Goal: Information Seeking & Learning: Find specific fact

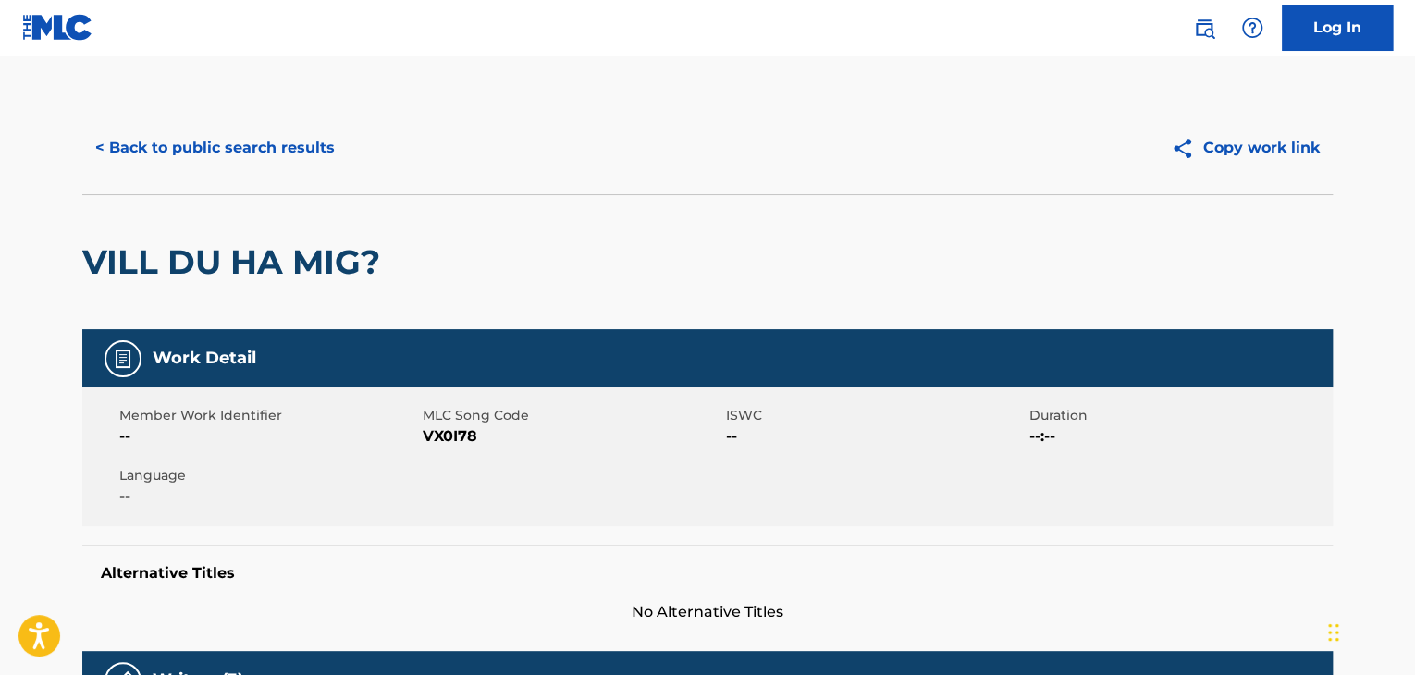
click at [205, 139] on button "< Back to public search results" at bounding box center [214, 148] width 265 height 46
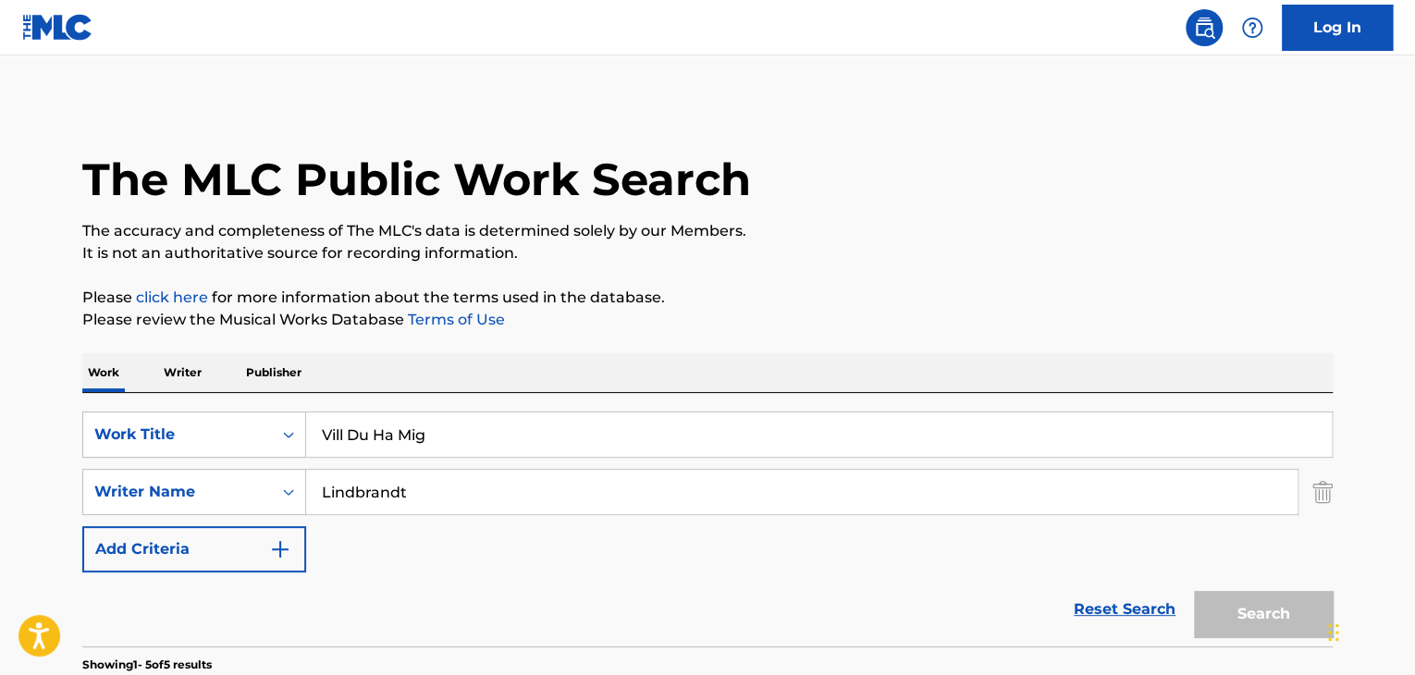
scroll to position [349, 0]
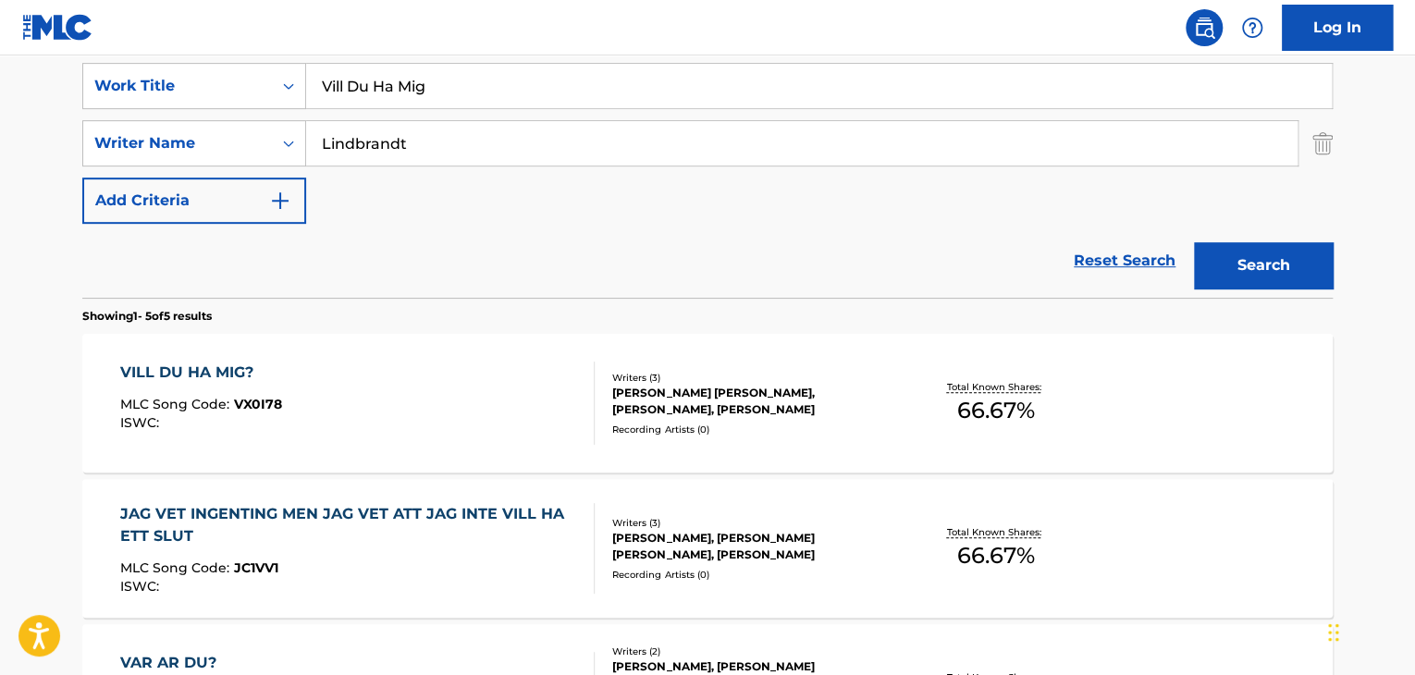
click at [591, 84] on input "Vill Du Ha Mig" at bounding box center [819, 86] width 1026 height 44
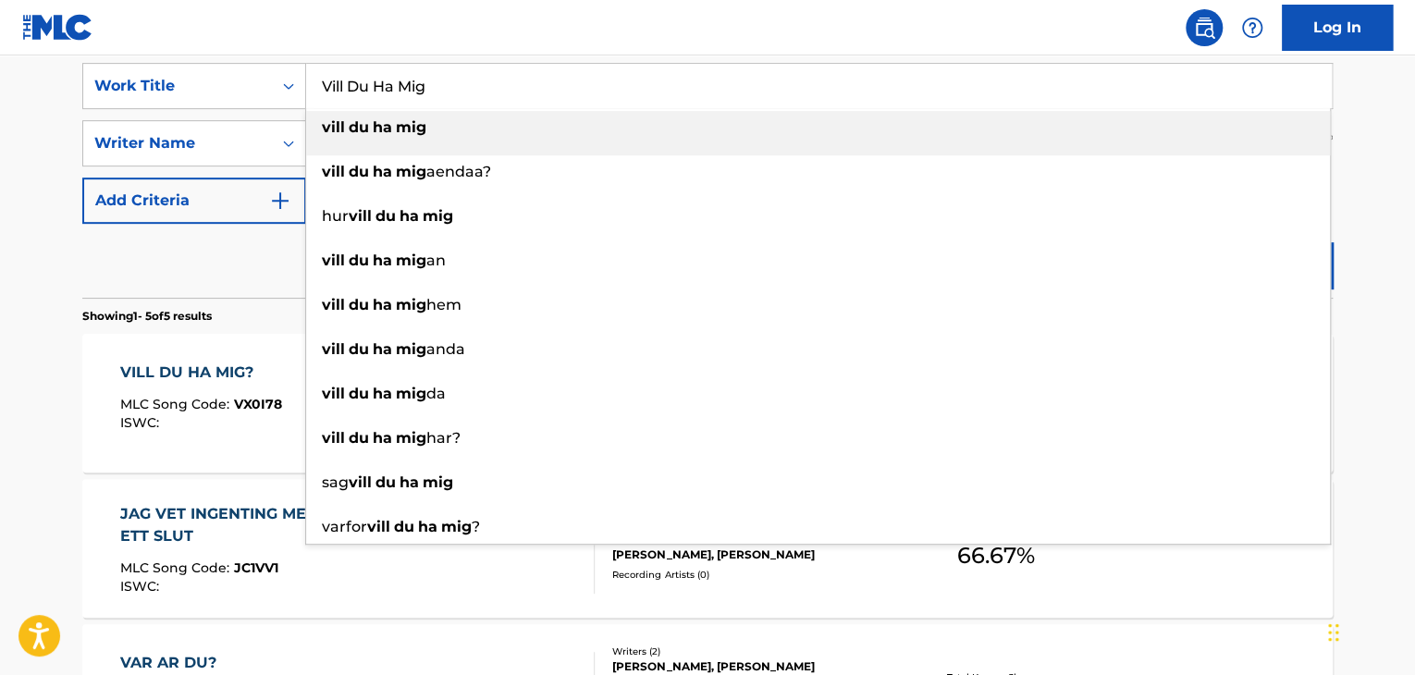
click at [591, 84] on input "Vill Du Ha Mig" at bounding box center [819, 86] width 1026 height 44
click at [592, 85] on input "Vill Du Ha Mig" at bounding box center [819, 86] width 1026 height 44
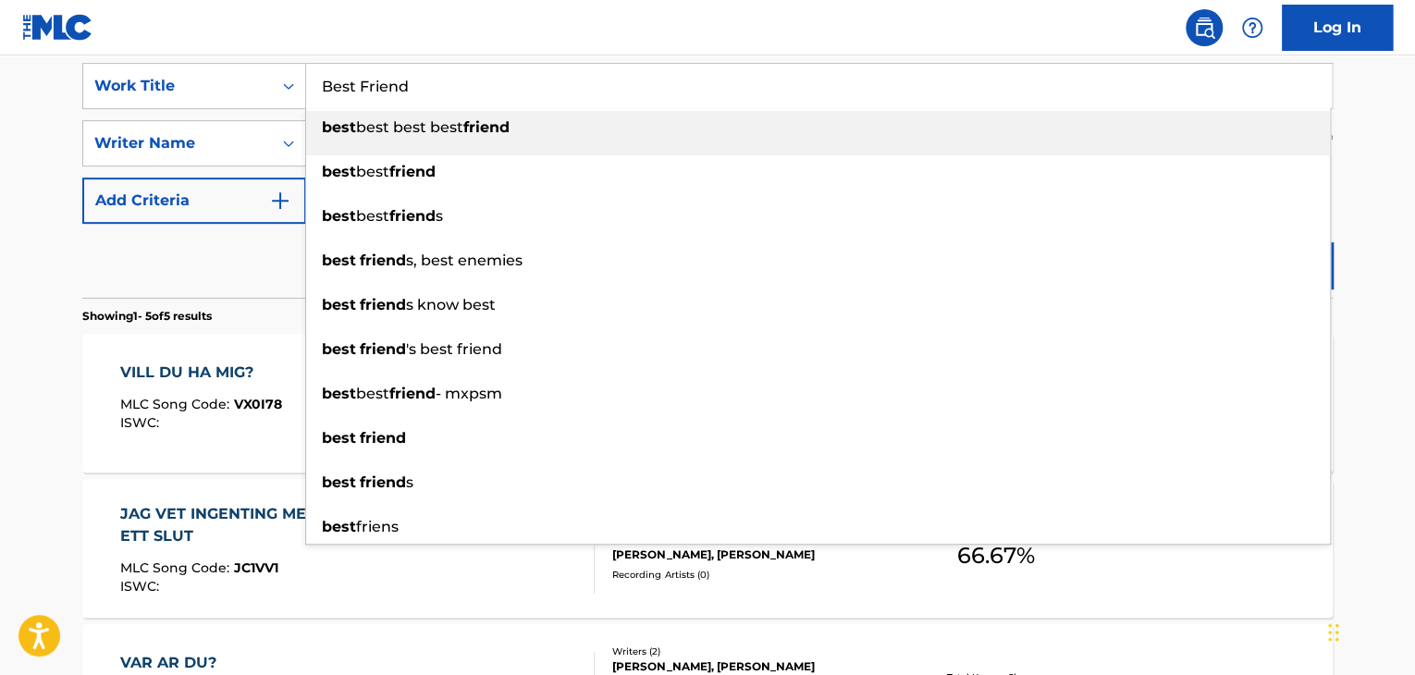
type input "Best Friend"
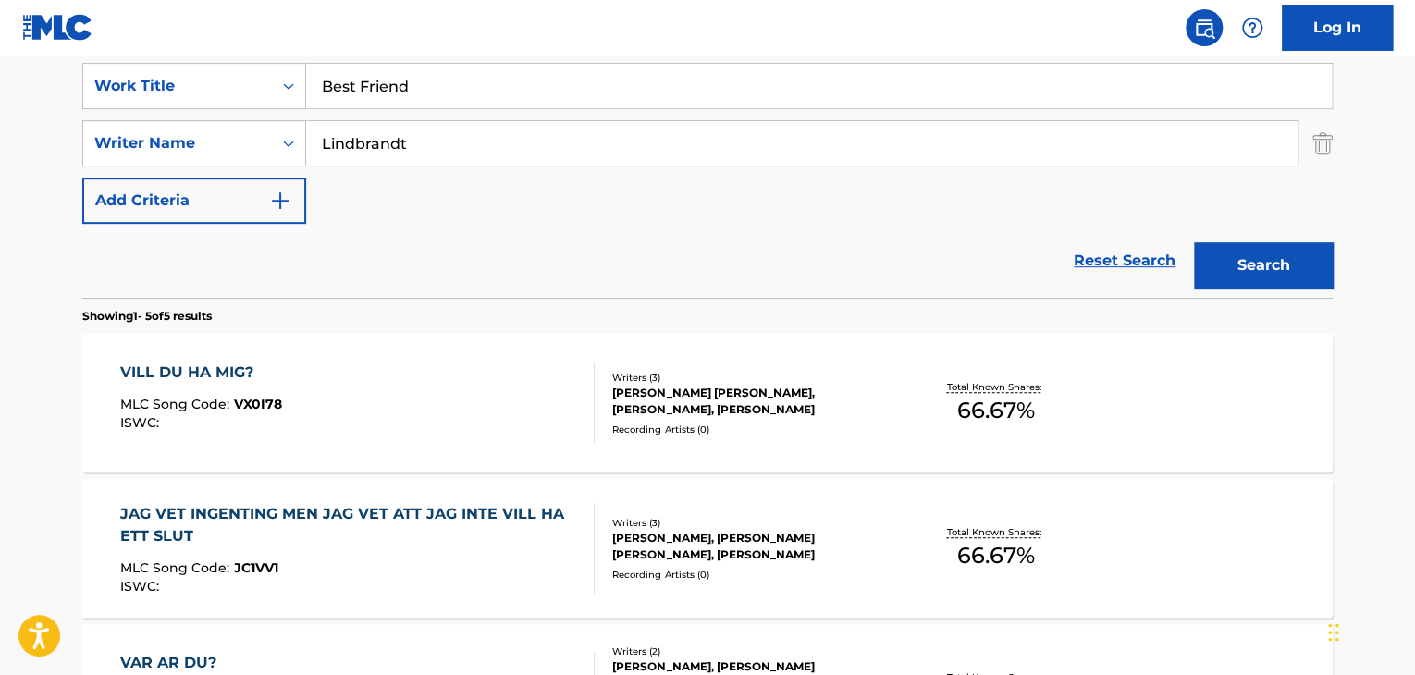
paste input "[PERSON_NAME]"
type input "[PERSON_NAME]"
click at [1194, 242] on button "Search" at bounding box center [1263, 265] width 139 height 46
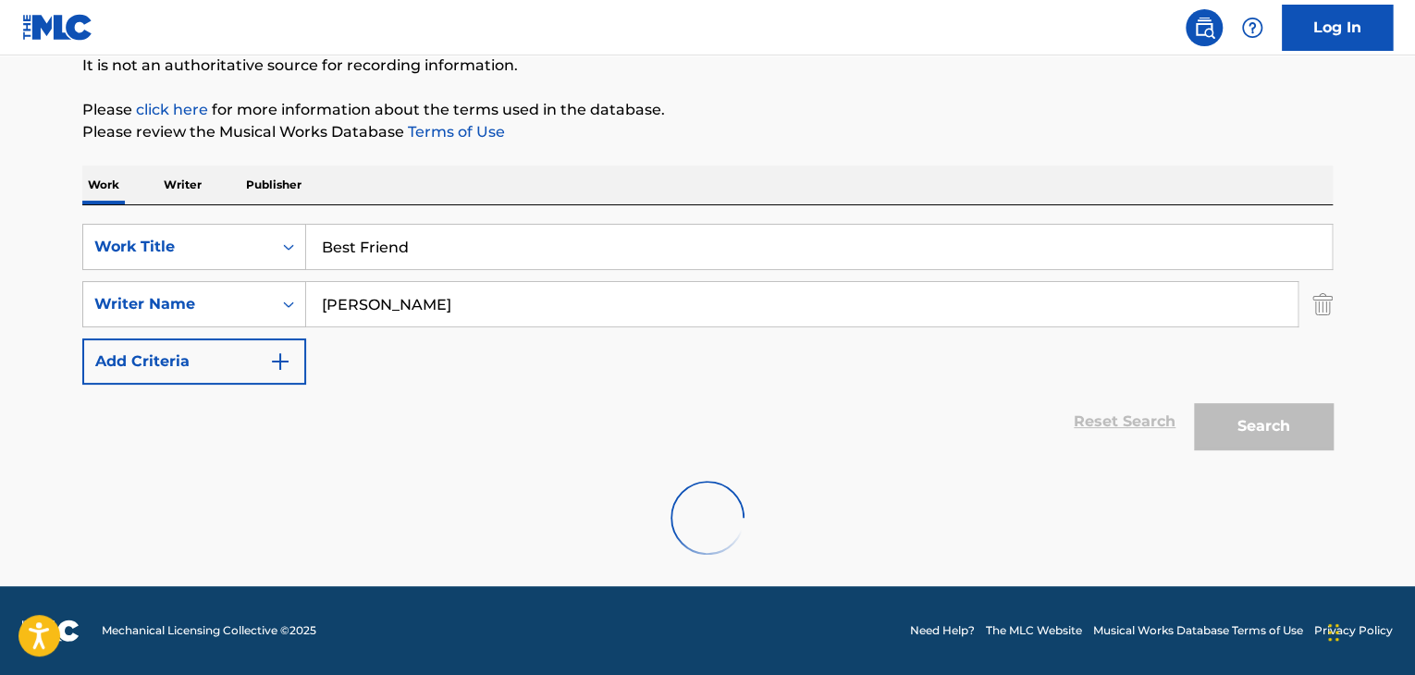
scroll to position [331, 0]
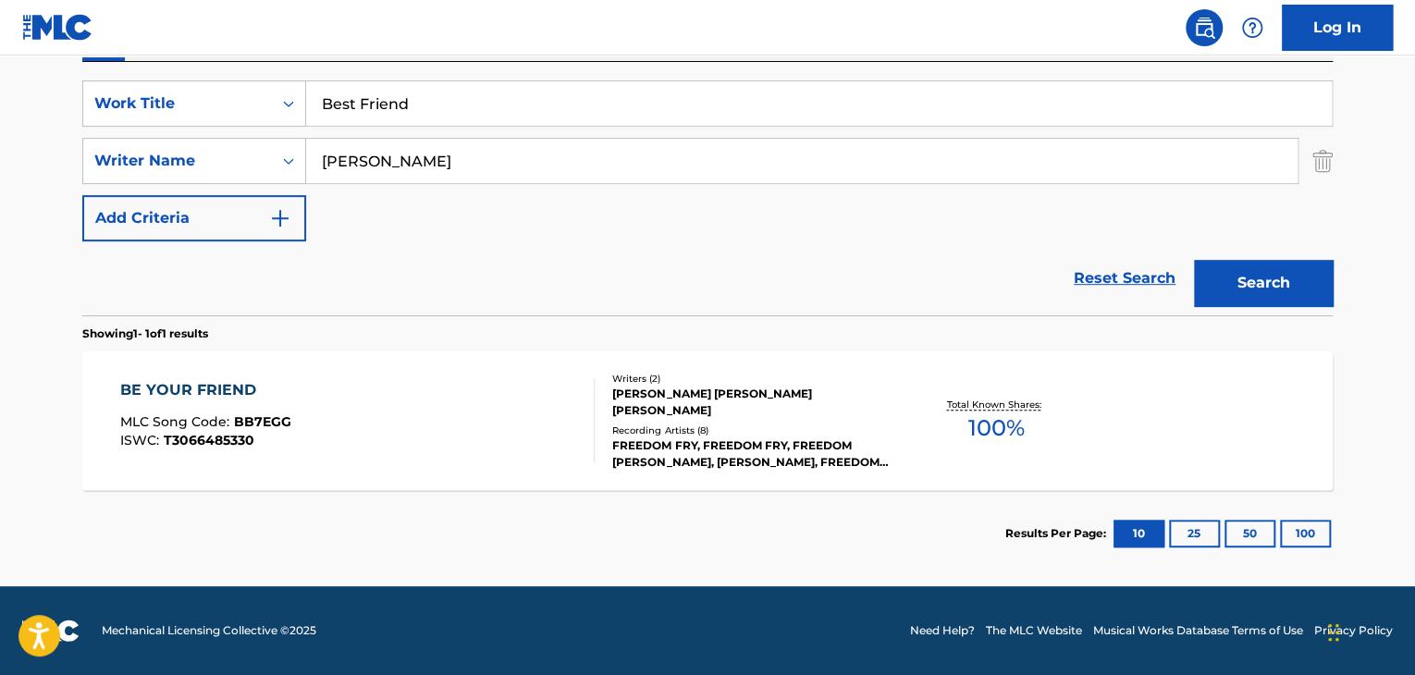
click at [469, 105] on input "Best Friend" at bounding box center [819, 103] width 1026 height 44
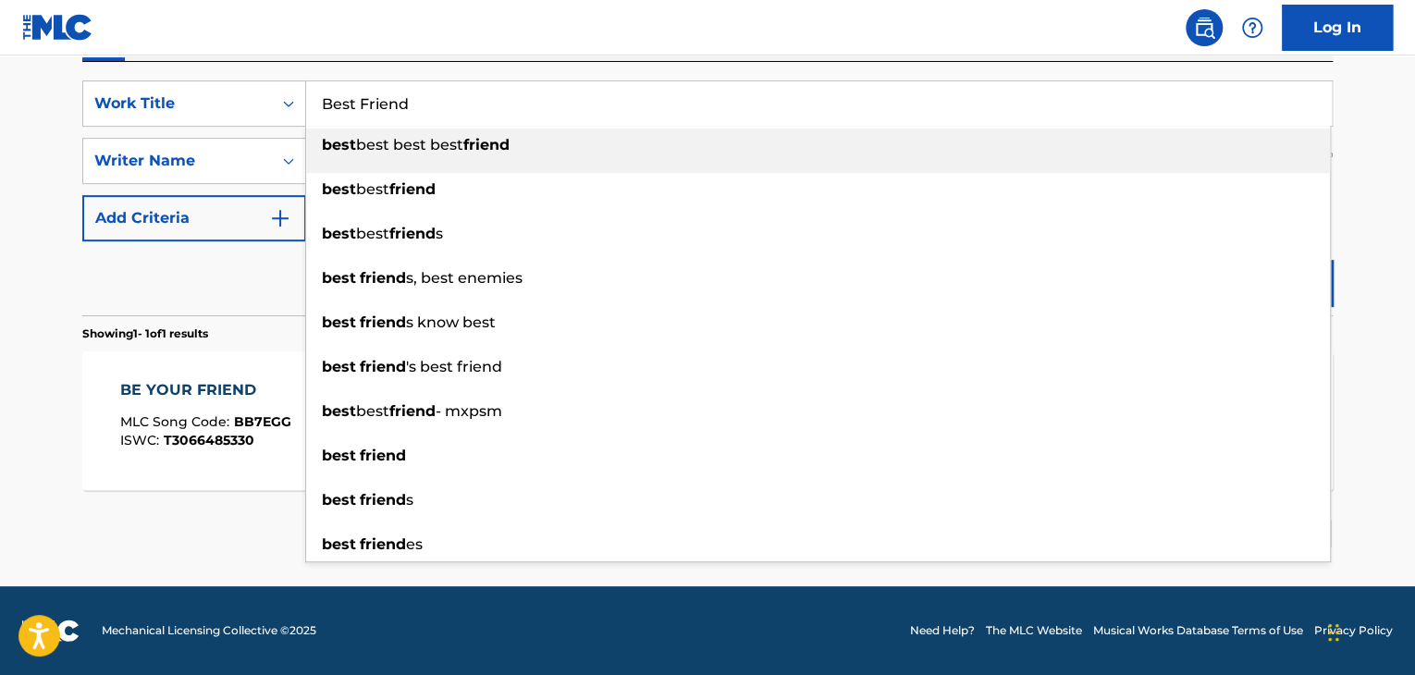
click at [469, 105] on input "Best Friend" at bounding box center [819, 103] width 1026 height 44
paste input "iPod Touch"
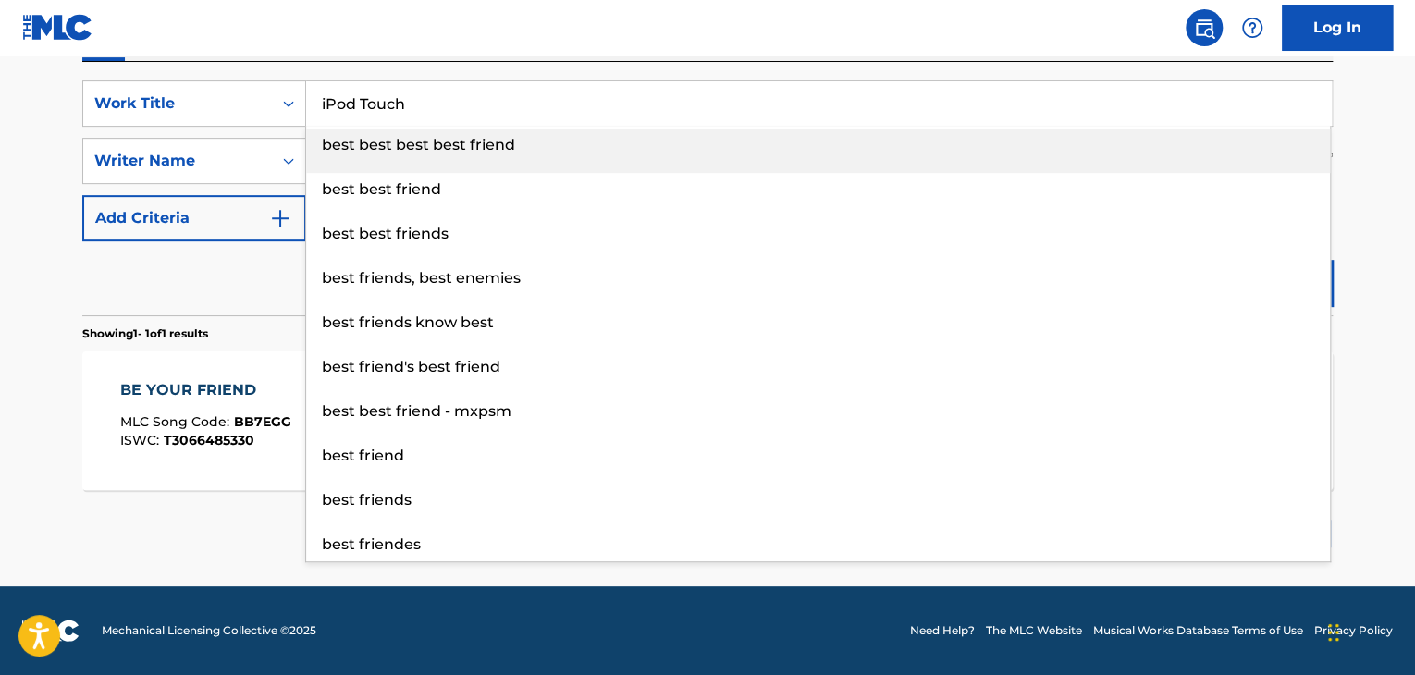
type input "iPod Touch"
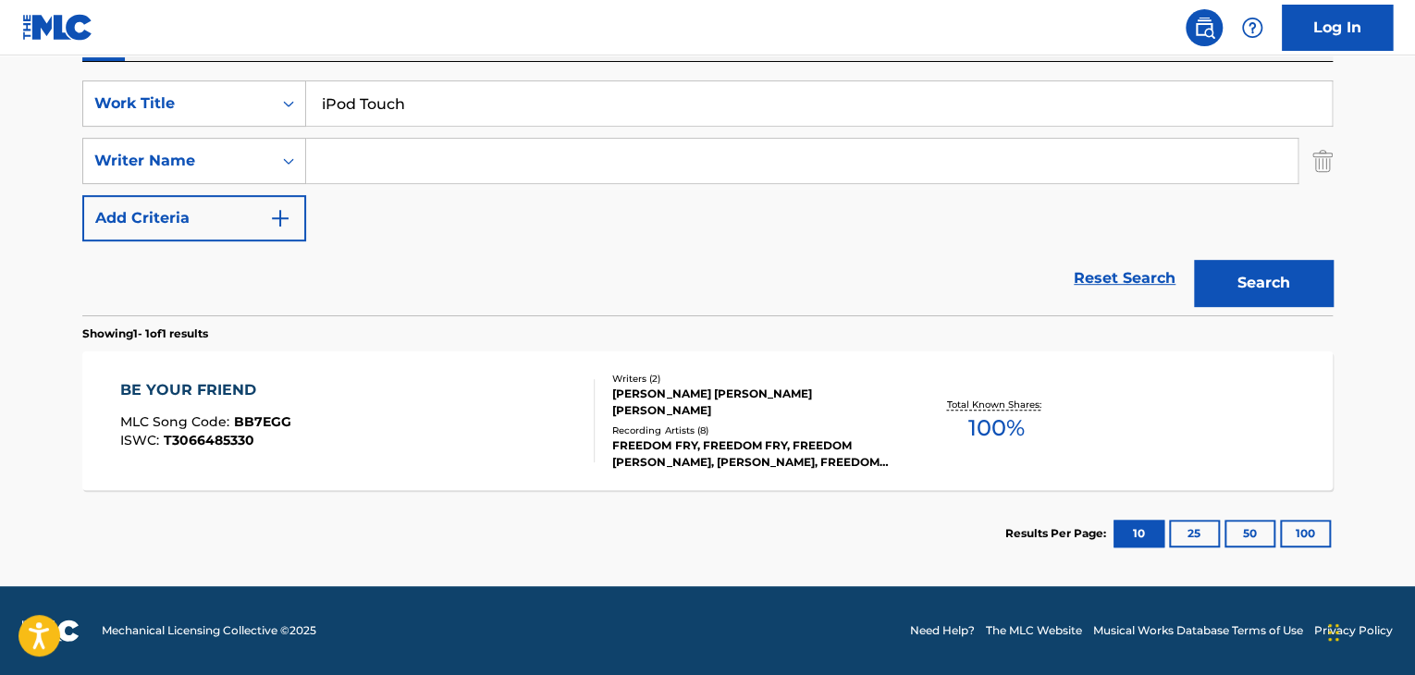
click at [1194, 260] on button "Search" at bounding box center [1263, 283] width 139 height 46
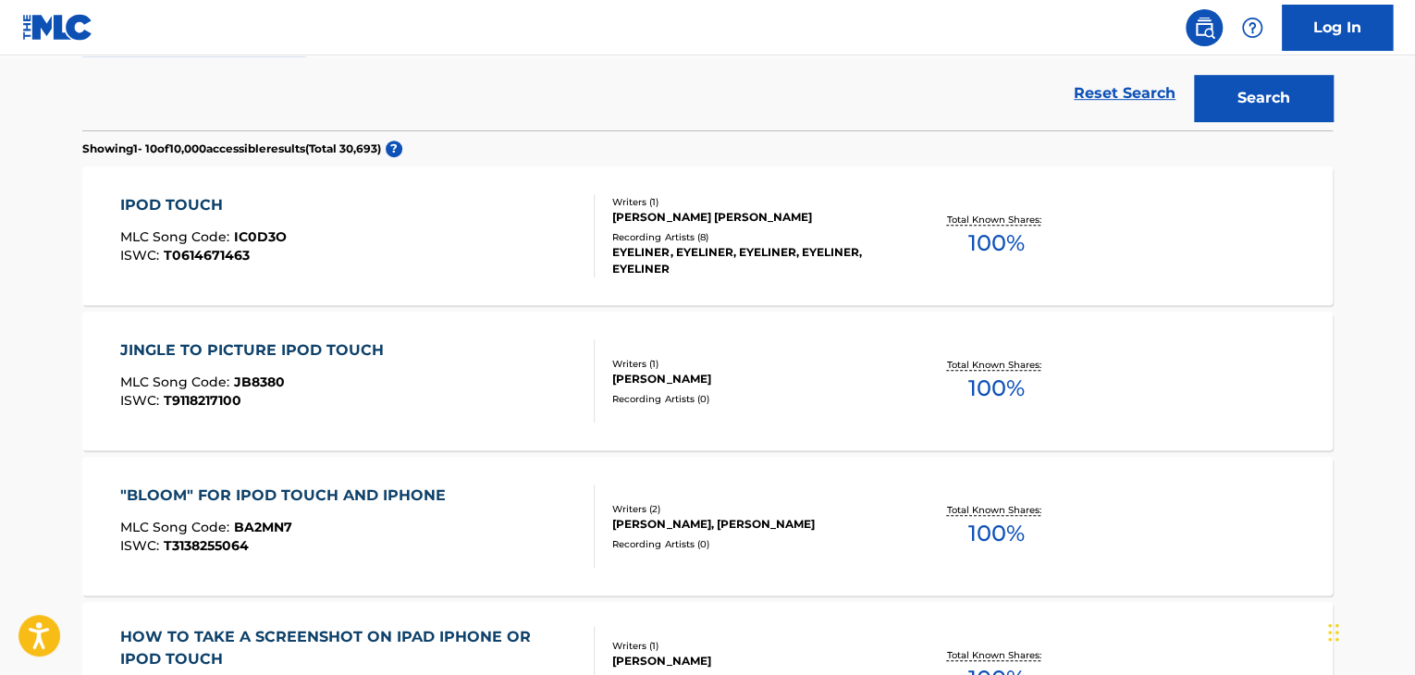
scroll to position [22, 0]
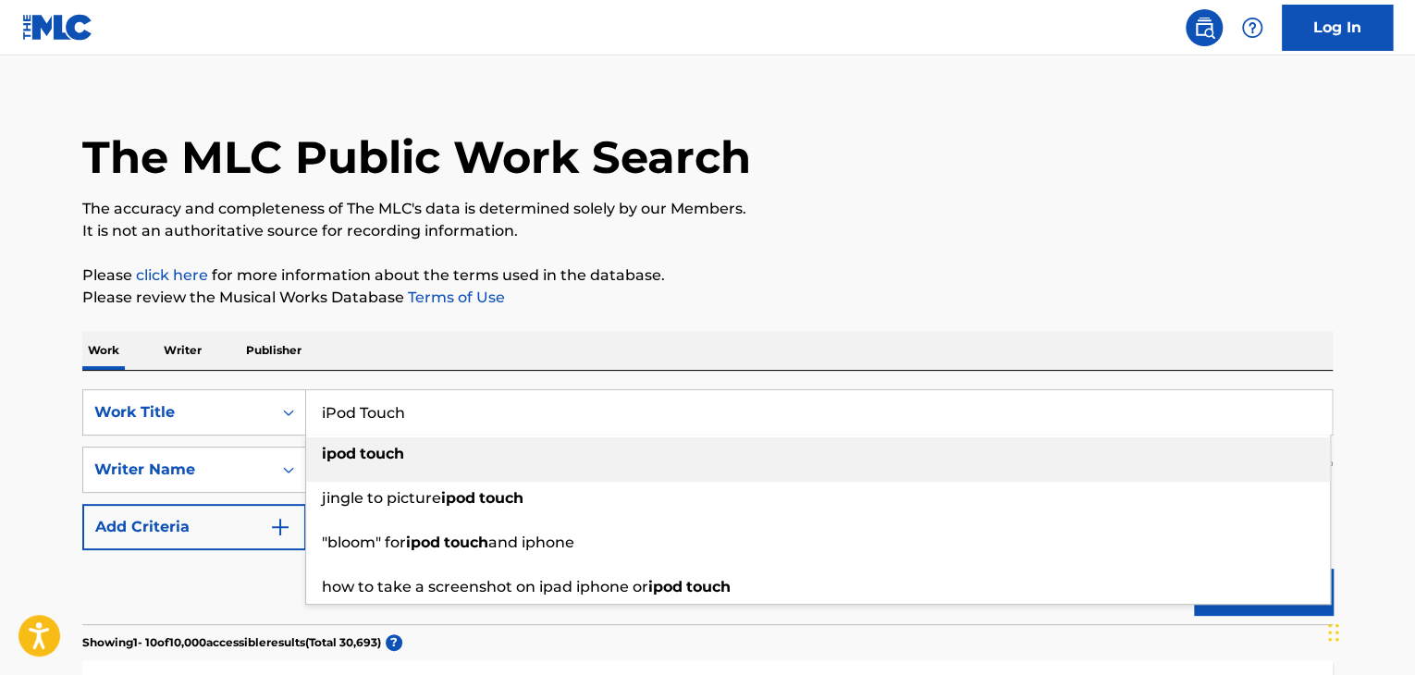
click at [460, 429] on input "iPod Touch" at bounding box center [819, 412] width 1026 height 44
paste input "Channel 3"
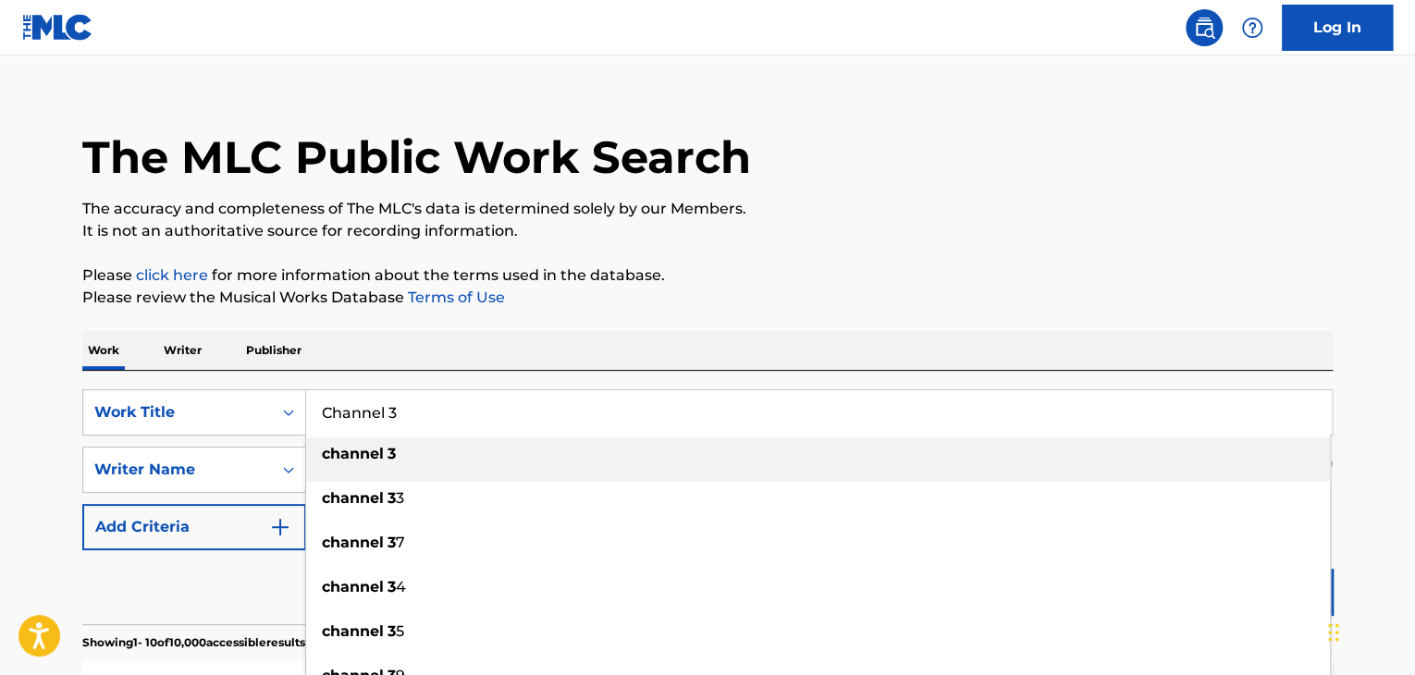
type input "Channel 3"
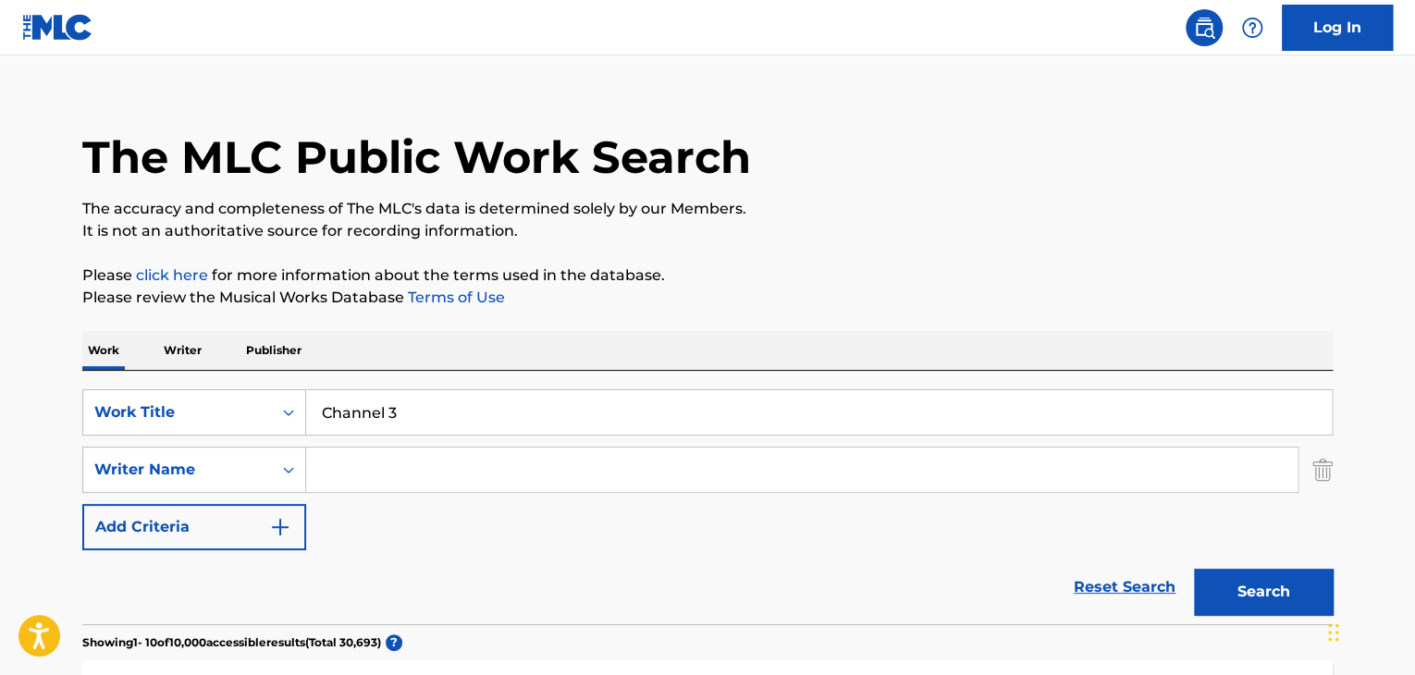
click at [836, 482] on input "Search Form" at bounding box center [801, 470] width 991 height 44
paste input "Corney"
type input "Corney"
click at [1253, 603] on button "Search" at bounding box center [1263, 592] width 139 height 46
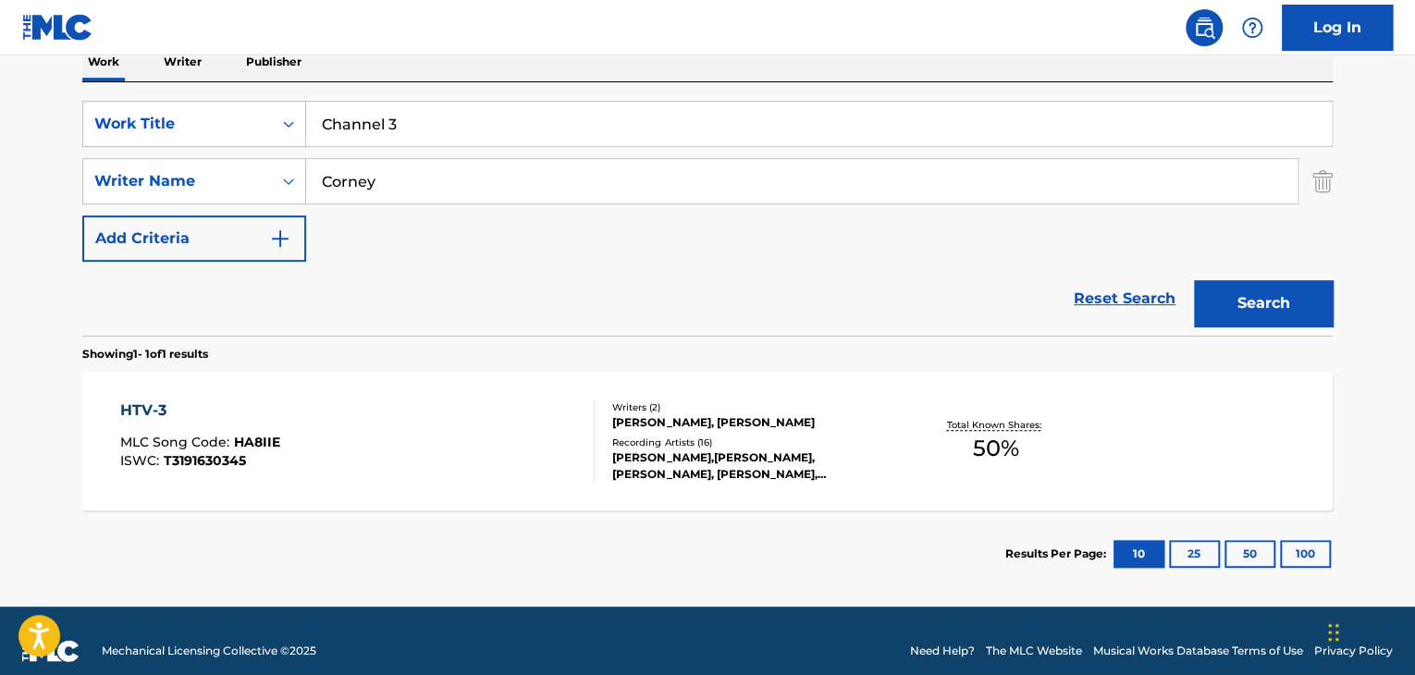
scroll to position [331, 0]
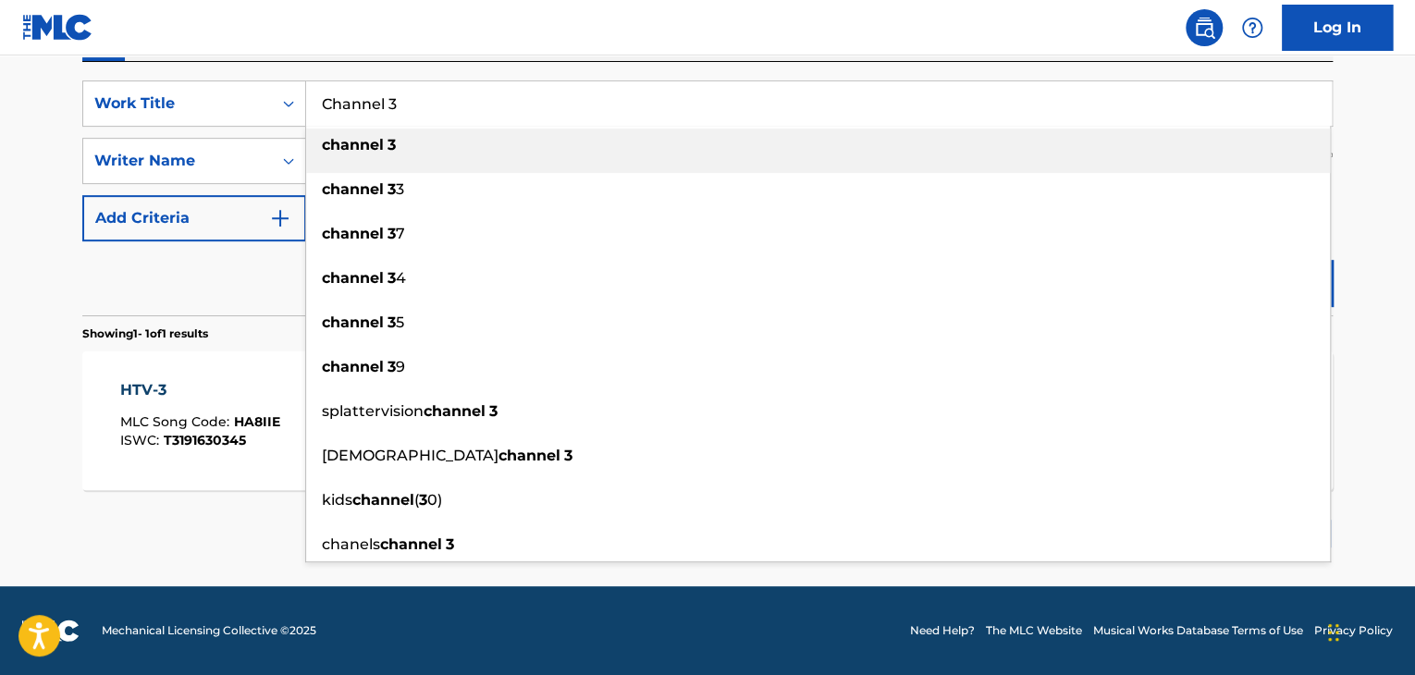
click at [459, 105] on input "Channel 3" at bounding box center [819, 103] width 1026 height 44
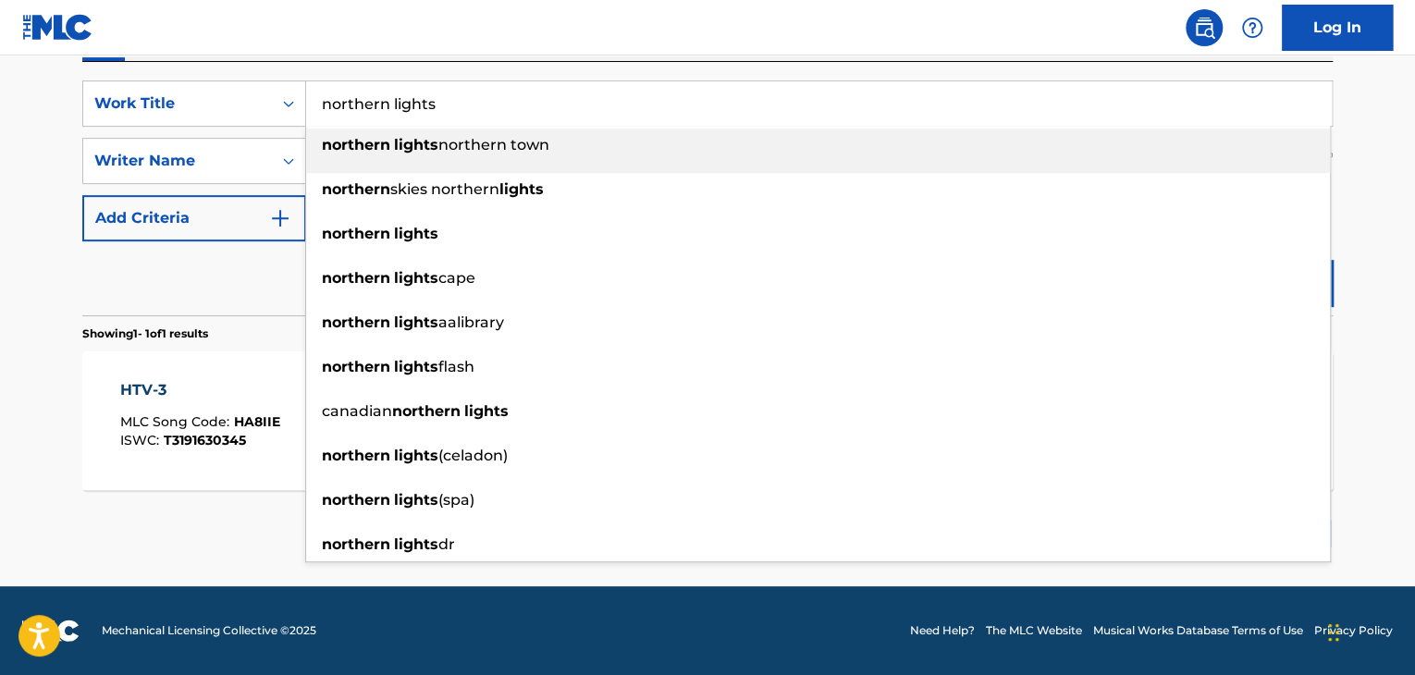
type input "northern lights"
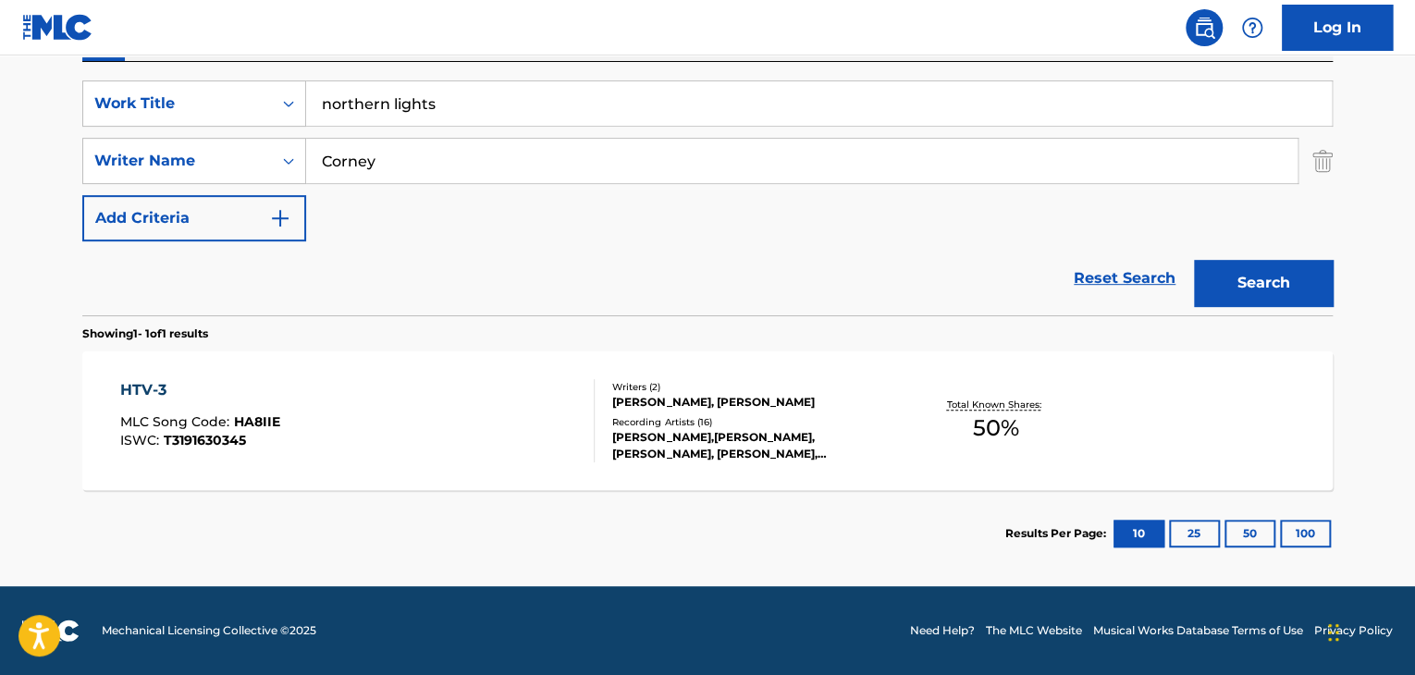
paste input "ROELENS"
type input "ROELENS"
click at [1194, 260] on button "Search" at bounding box center [1263, 283] width 139 height 46
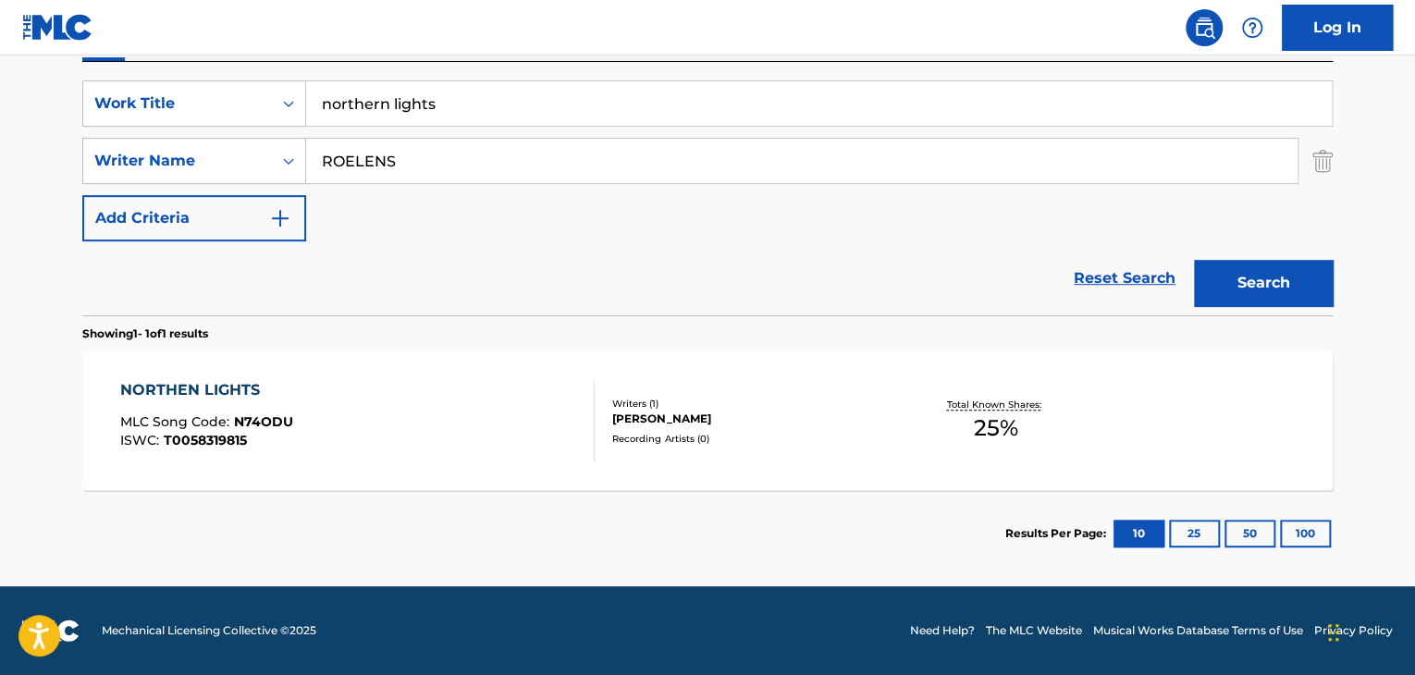
click at [215, 385] on div "NORTHEN LIGHTS" at bounding box center [206, 390] width 173 height 22
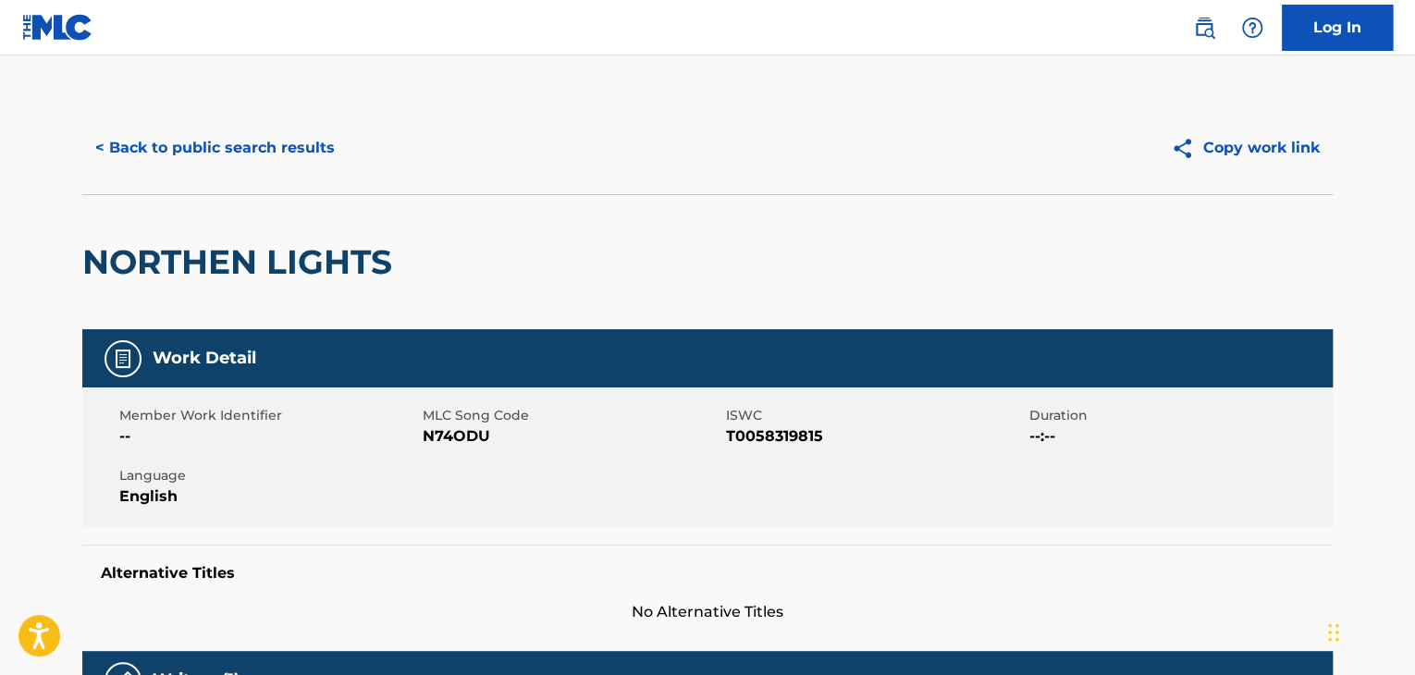
click at [437, 441] on span "N74ODU" at bounding box center [572, 436] width 299 height 22
copy span "N74ODU"
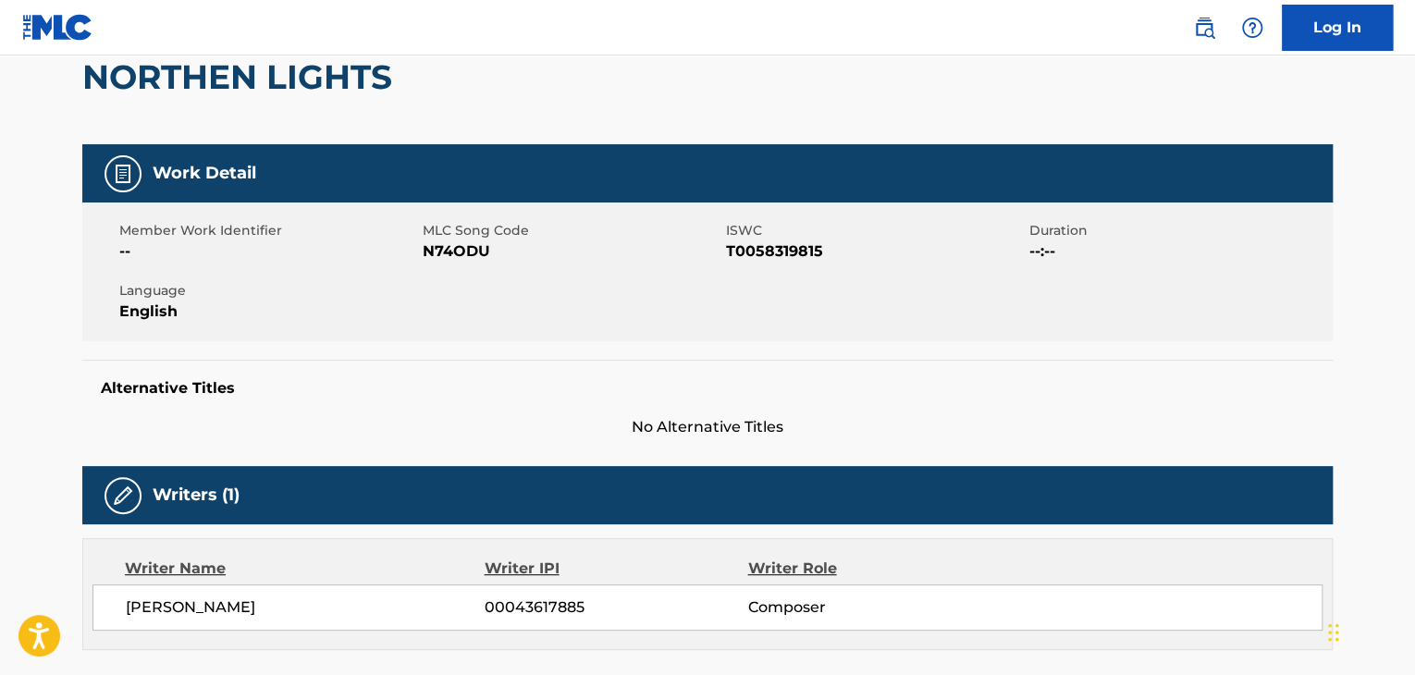
click at [207, 603] on span "[PERSON_NAME]" at bounding box center [305, 608] width 359 height 22
copy div "[PERSON_NAME]"
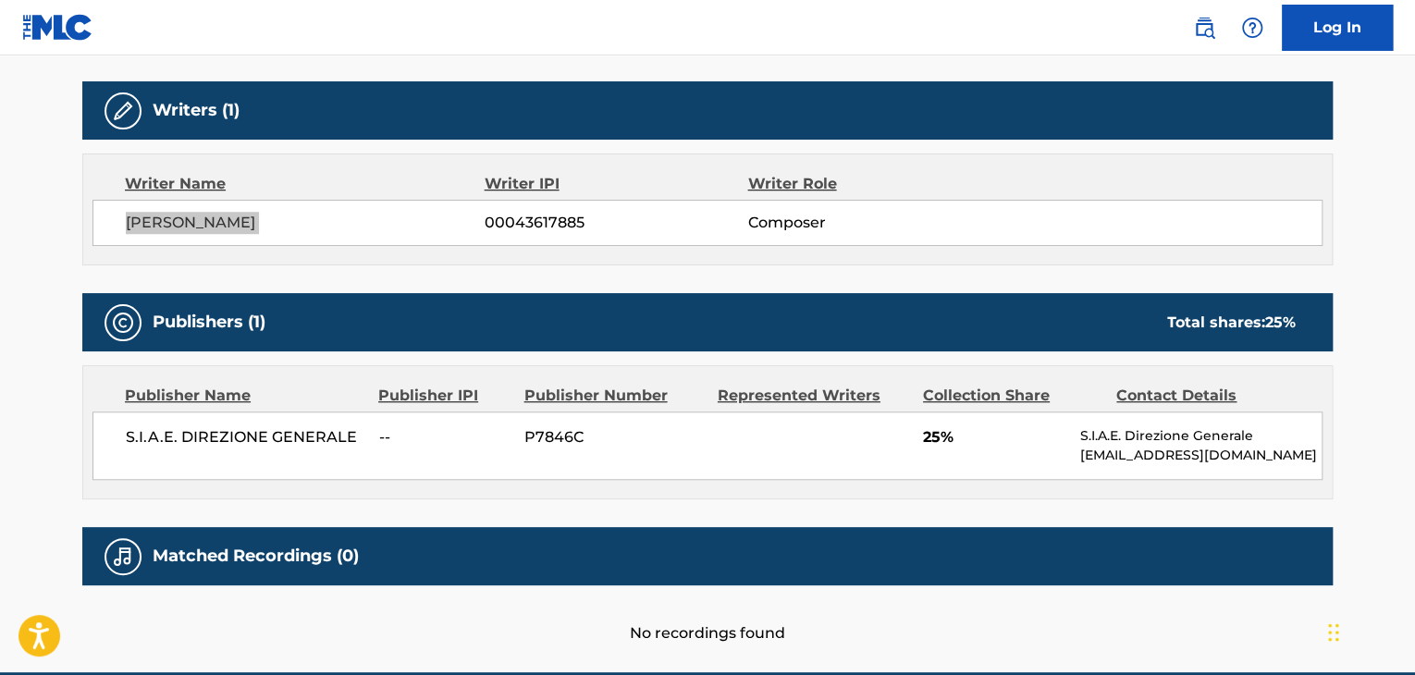
scroll to position [655, 0]
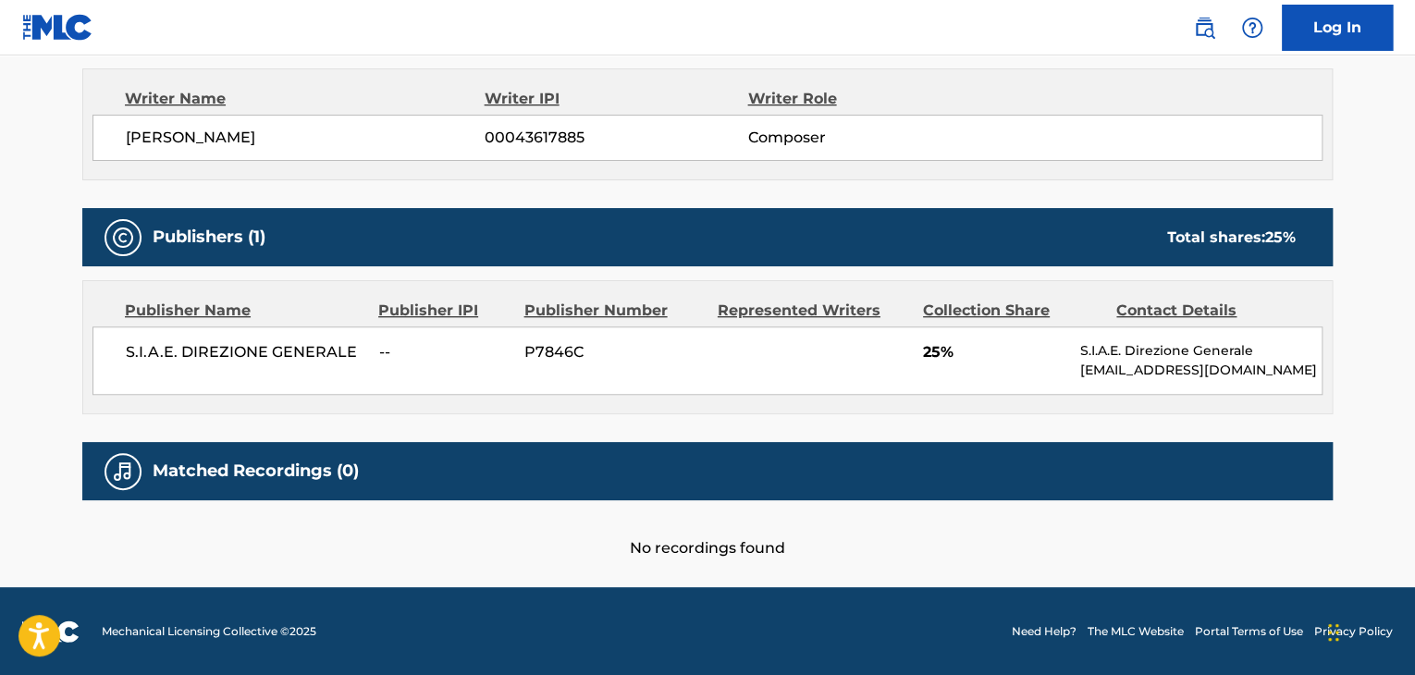
click at [280, 358] on span "S.I.A.E. DIREZIONE GENERALE" at bounding box center [246, 352] width 240 height 22
click at [279, 358] on span "S.I.A.E. DIREZIONE GENERALE" at bounding box center [246, 352] width 240 height 22
click at [279, 357] on span "S.I.A.E. DIREZIONE GENERALE" at bounding box center [246, 352] width 240 height 22
copy div "S.I.A.E. DIREZIONE GENERALE"
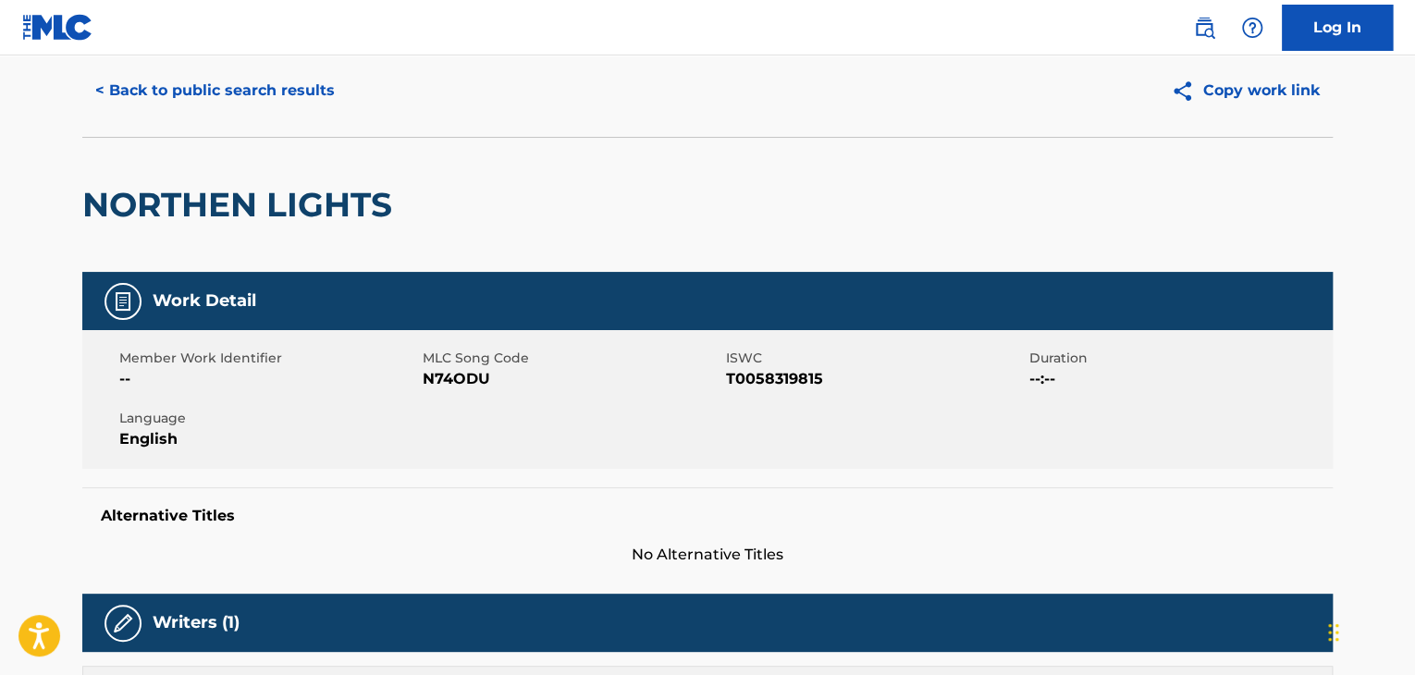
scroll to position [0, 0]
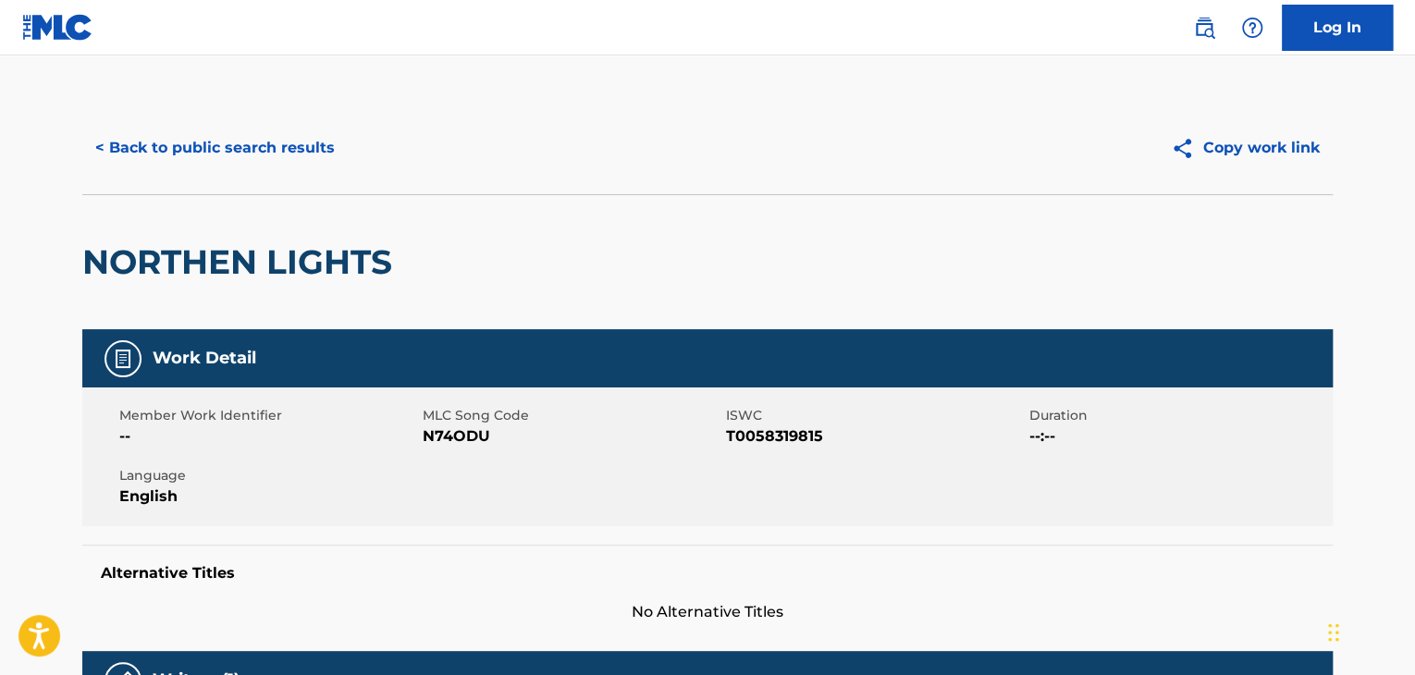
click at [260, 162] on button "< Back to public search results" at bounding box center [214, 148] width 265 height 46
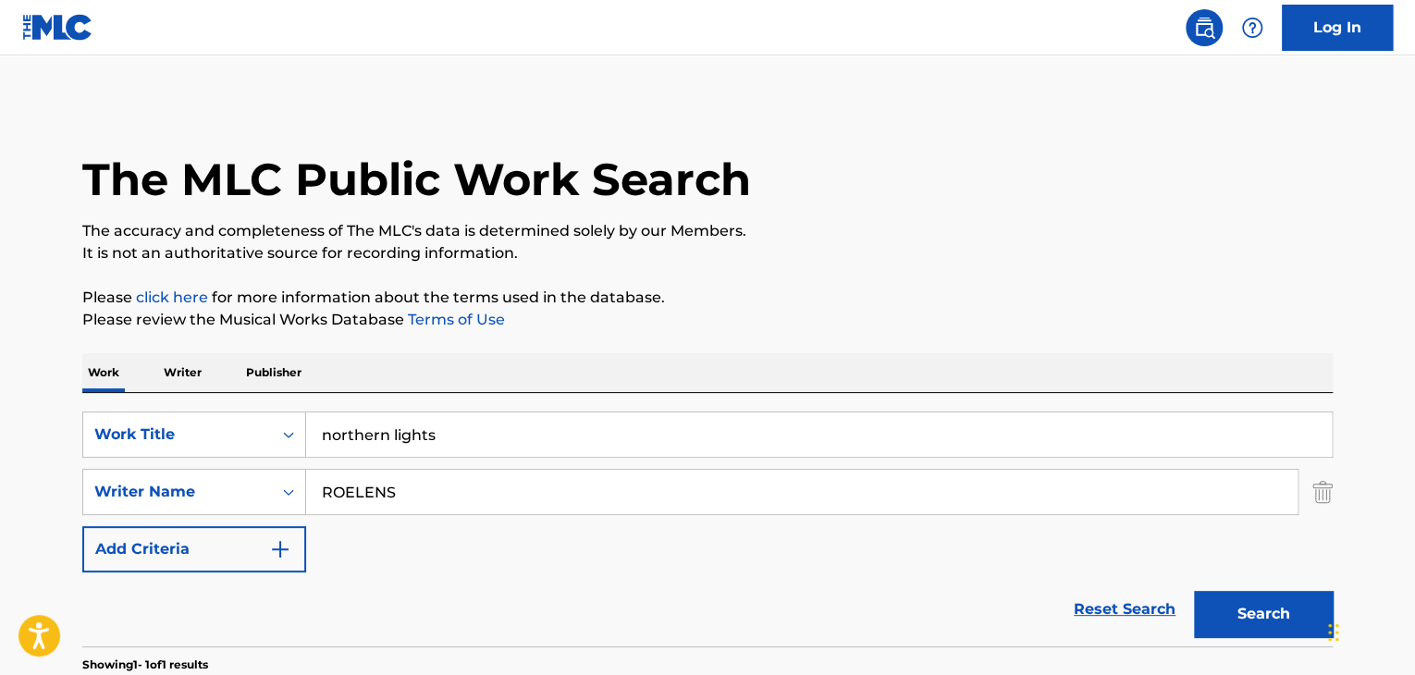
scroll to position [226, 0]
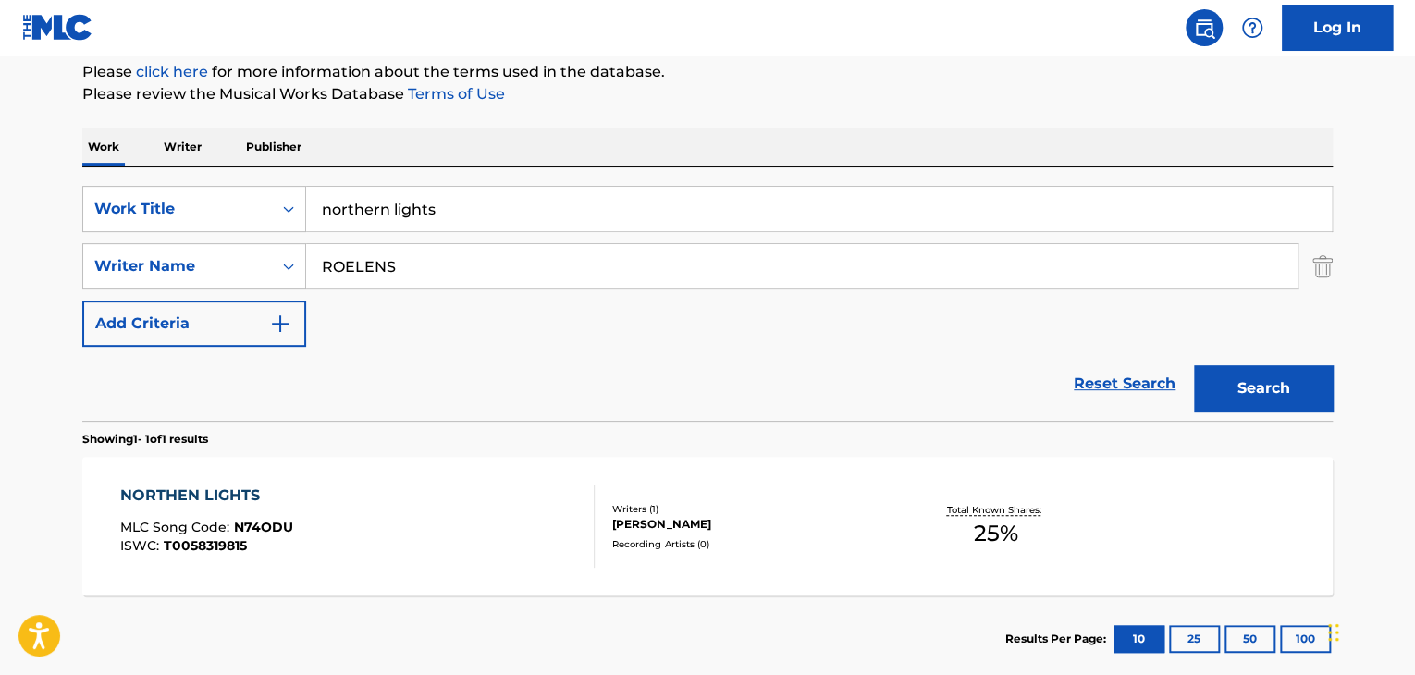
click at [522, 205] on input "northern lights" at bounding box center [819, 209] width 1026 height 44
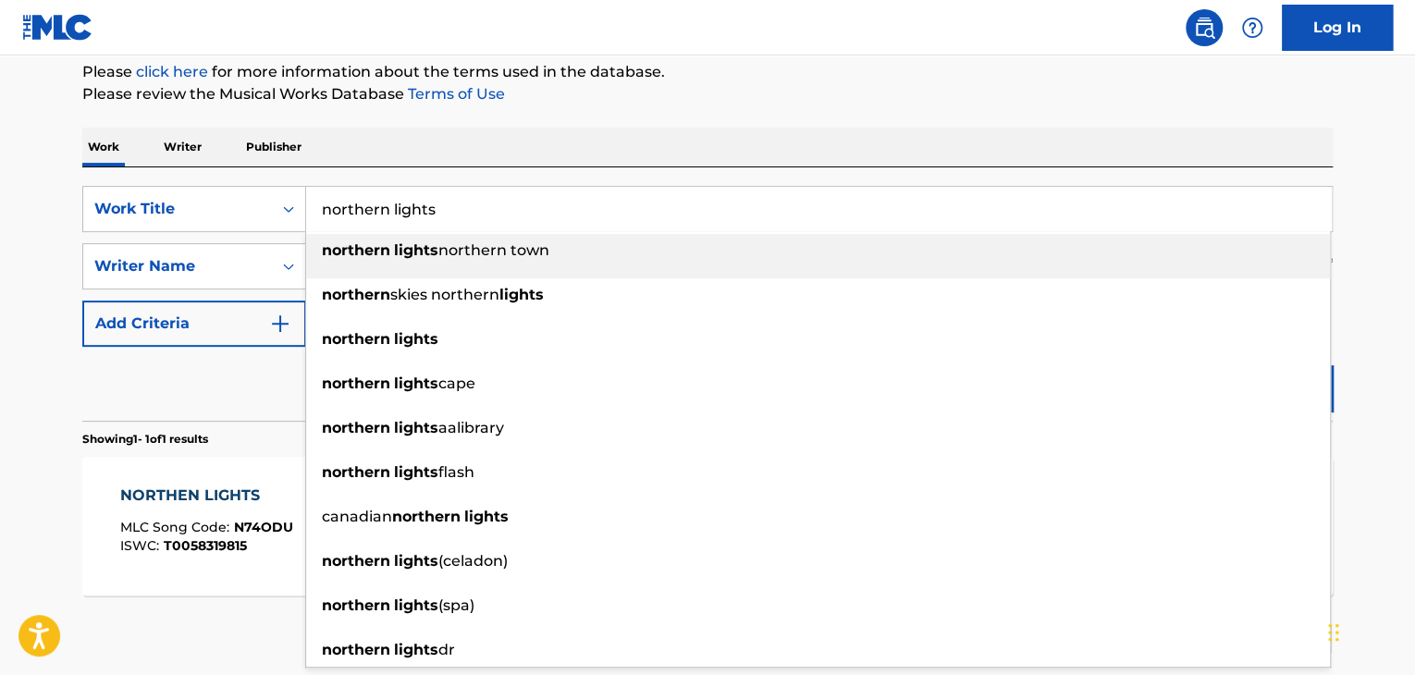
click at [522, 205] on input "northern lights" at bounding box center [819, 209] width 1026 height 44
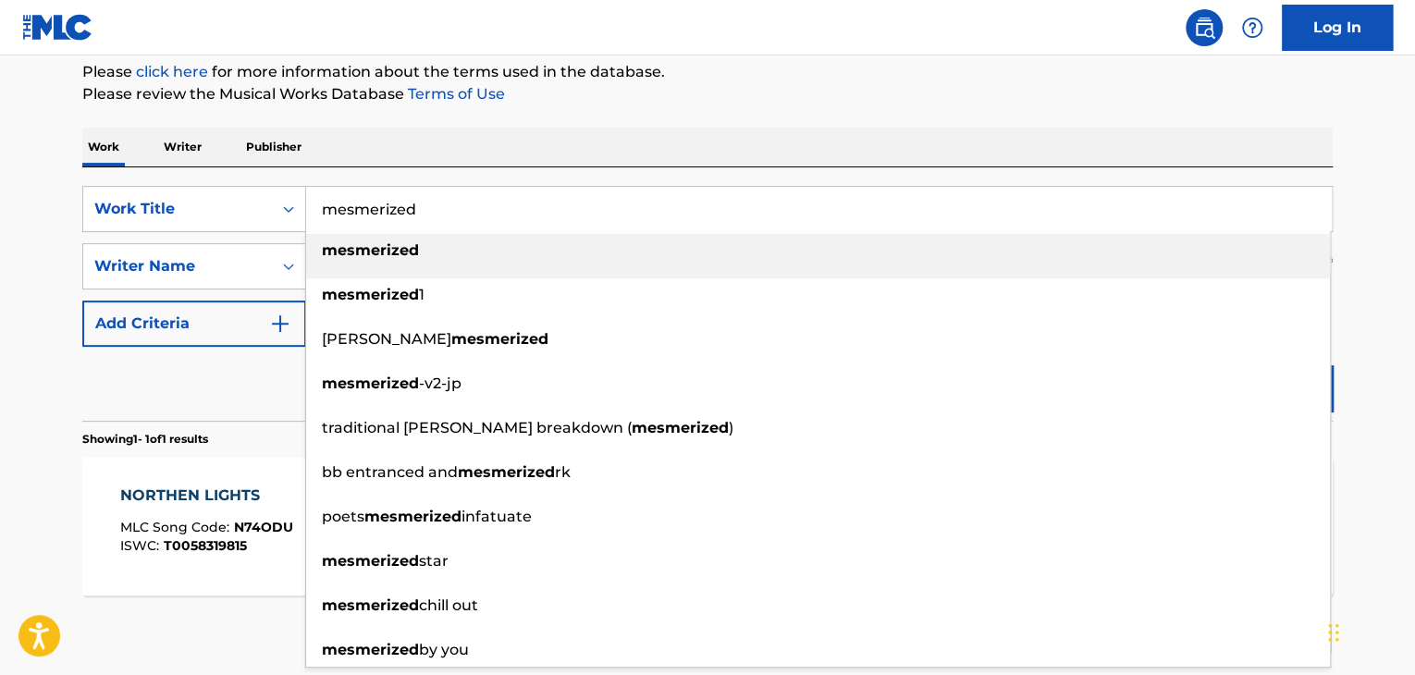
type input "mesmerized"
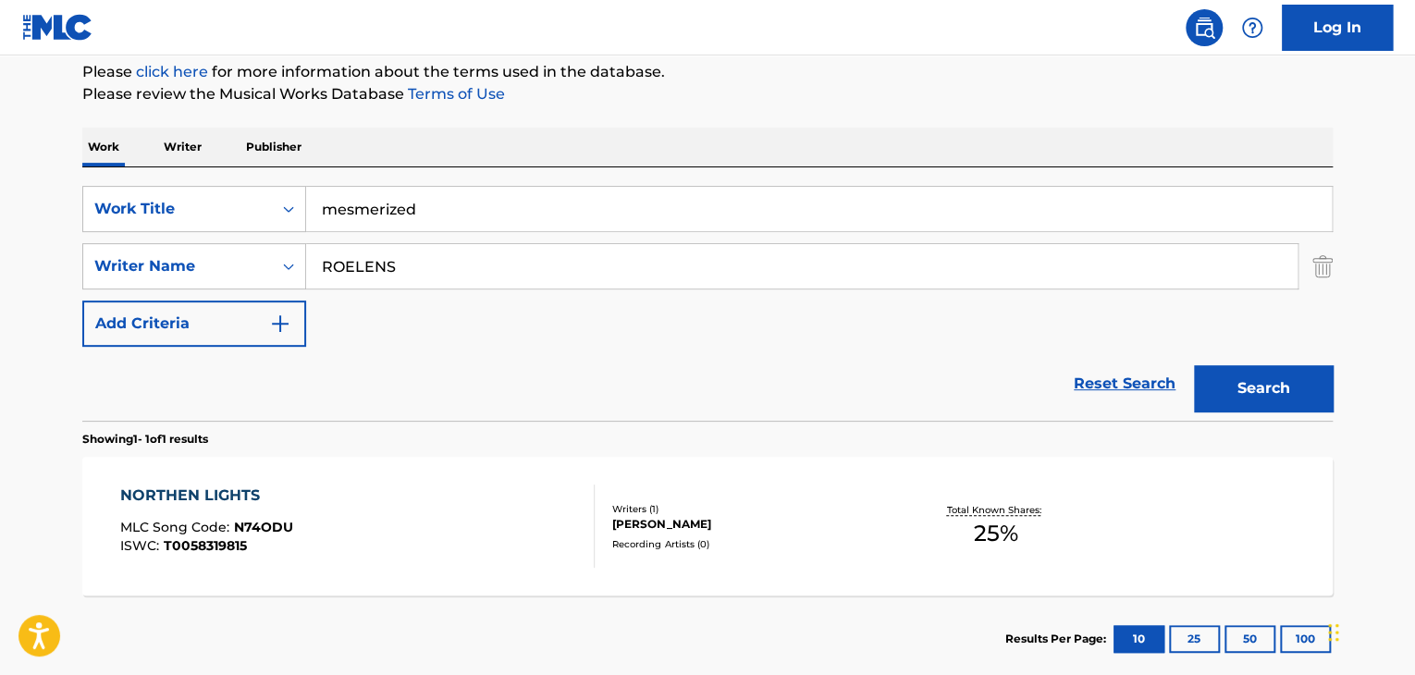
paste input "[PERSON_NAME],"
type input "[PERSON_NAME],"
click at [1194, 365] on button "Search" at bounding box center [1263, 388] width 139 height 46
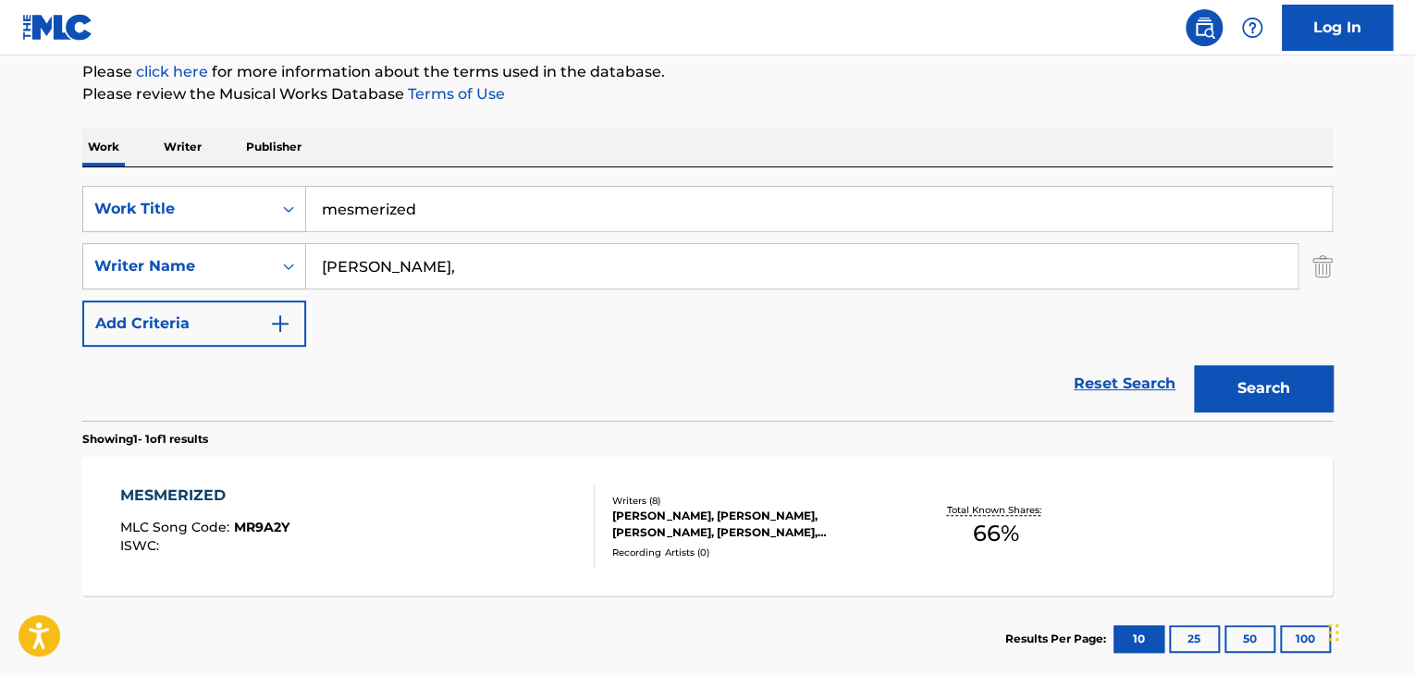
click at [143, 499] on div "MESMERIZED" at bounding box center [204, 496] width 169 height 22
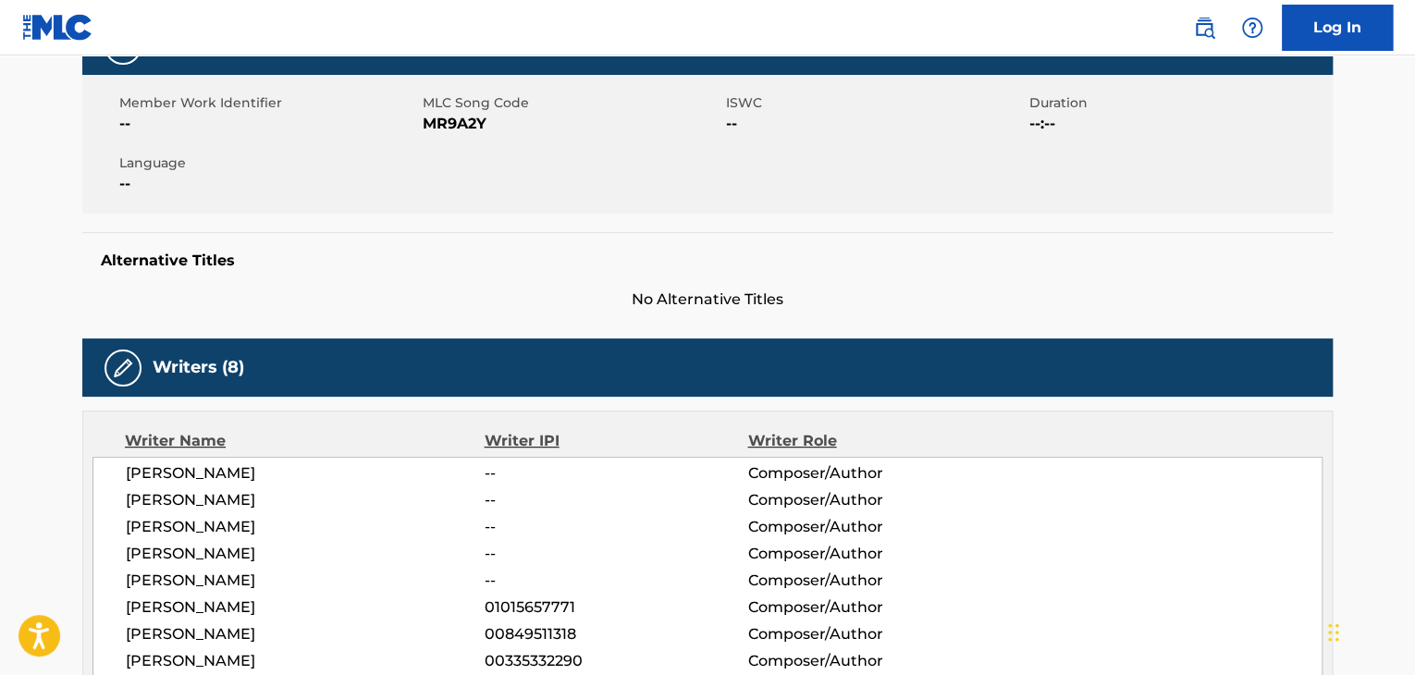
scroll to position [123, 0]
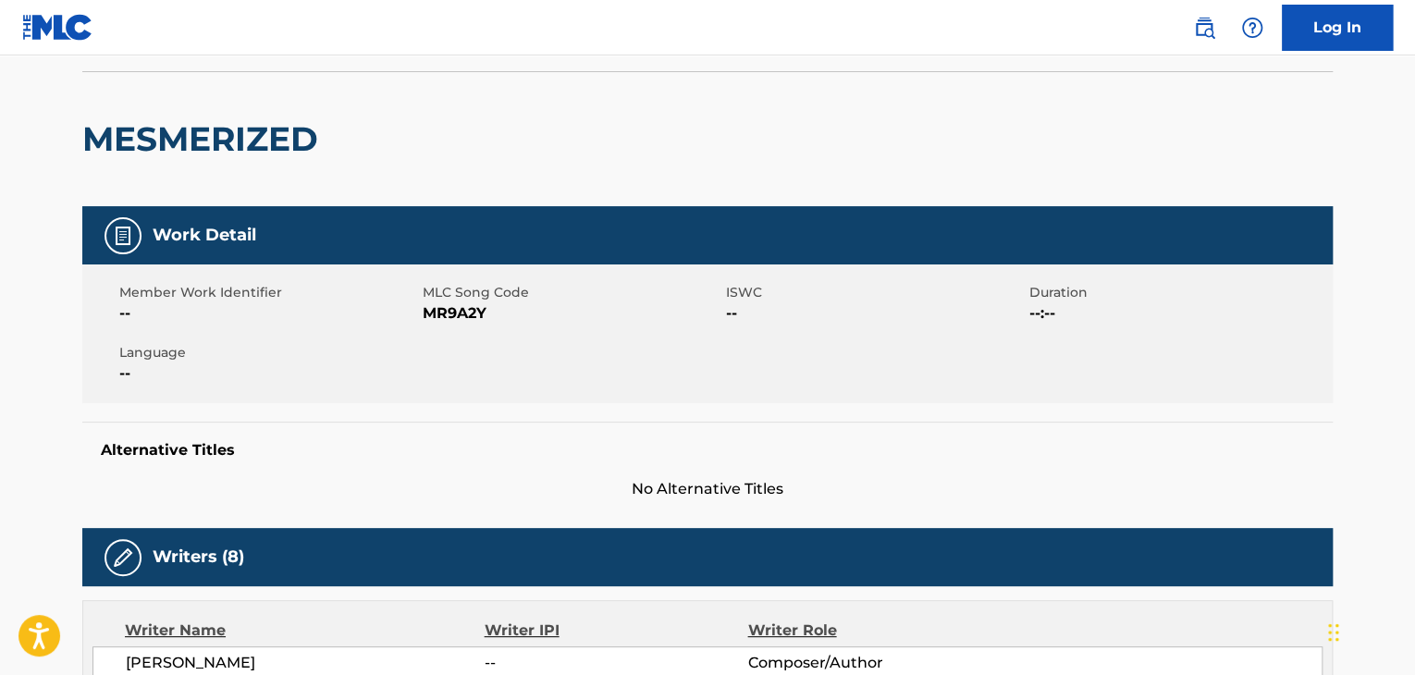
click at [460, 314] on span "MR9A2Y" at bounding box center [572, 313] width 299 height 22
copy span "MR9A2Y"
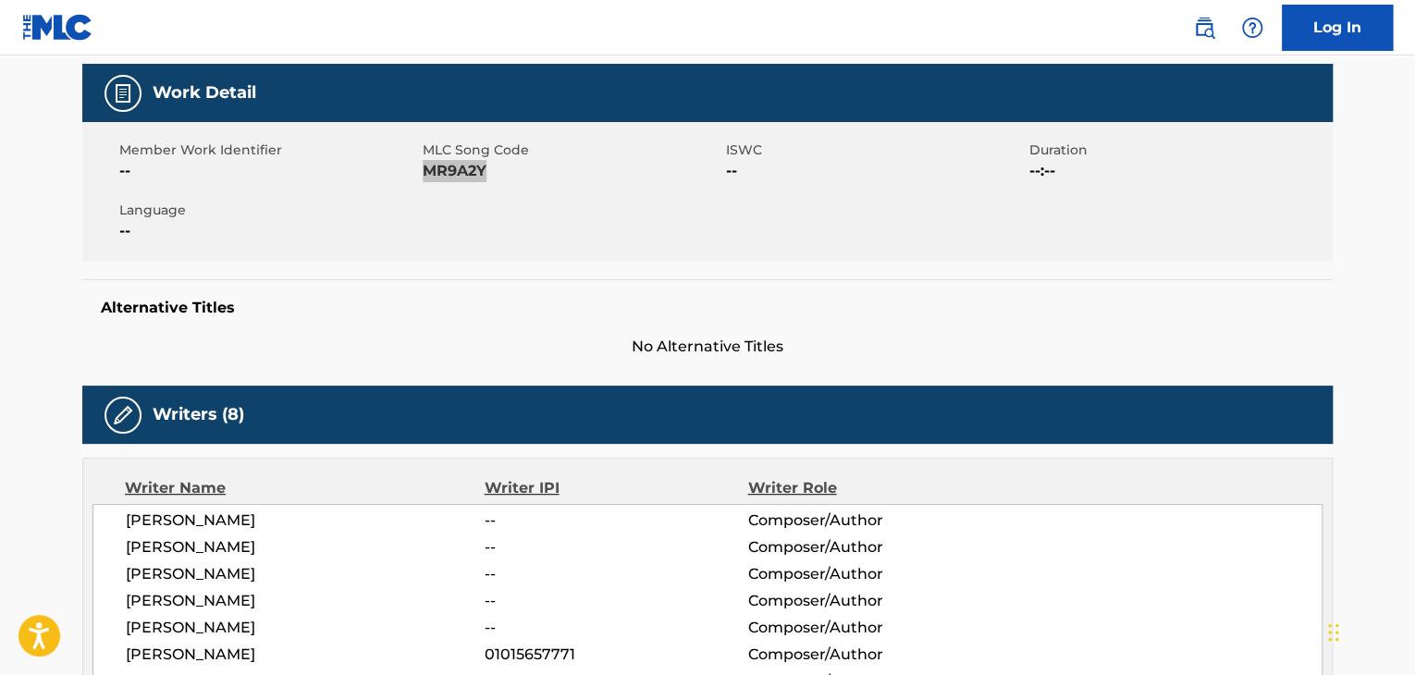
scroll to position [308, 0]
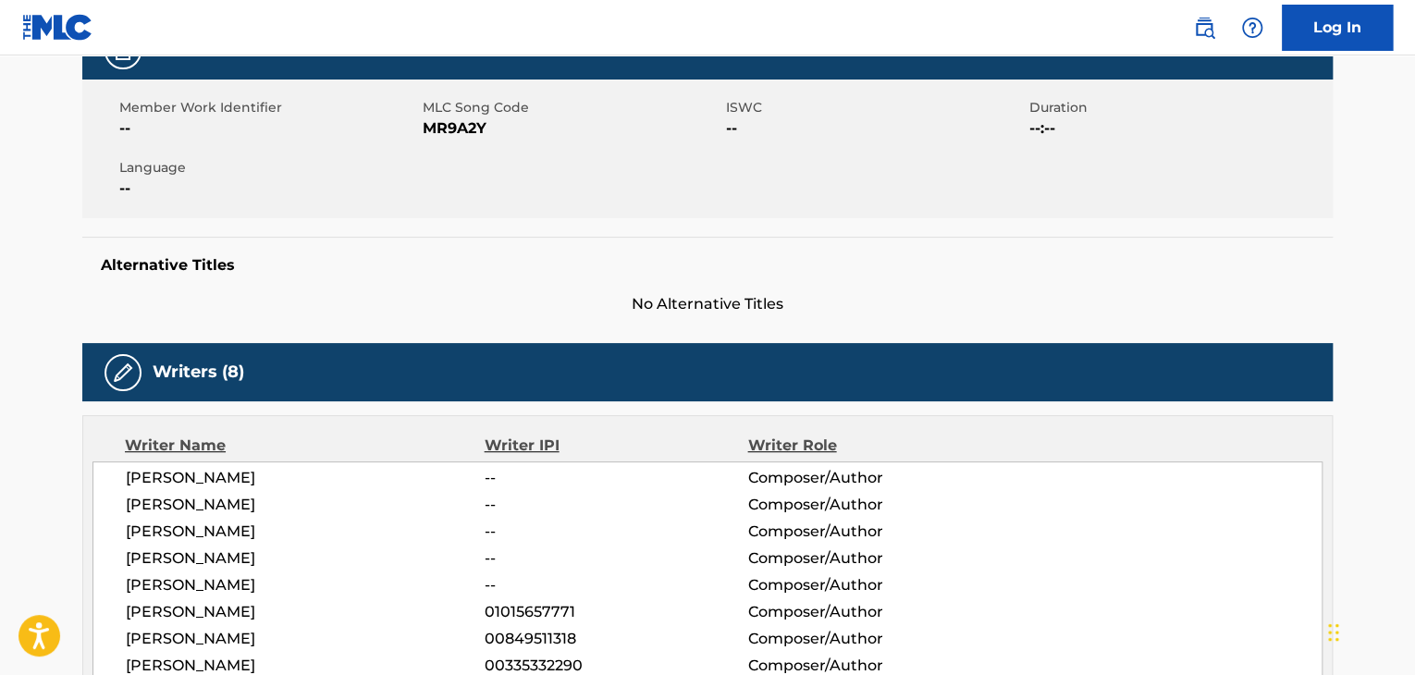
click at [260, 482] on span "[PERSON_NAME]" at bounding box center [305, 478] width 359 height 22
click at [260, 479] on span "[PERSON_NAME]" at bounding box center [305, 478] width 359 height 22
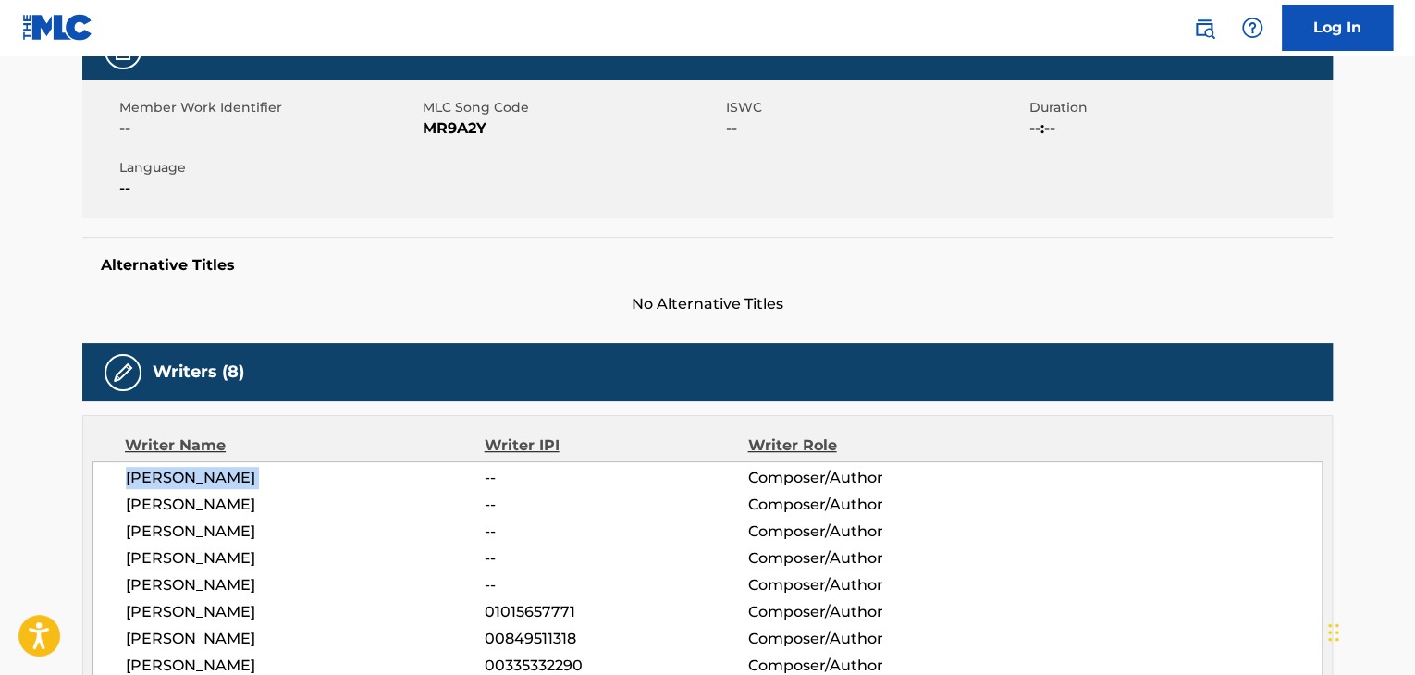
copy div "[PERSON_NAME]"
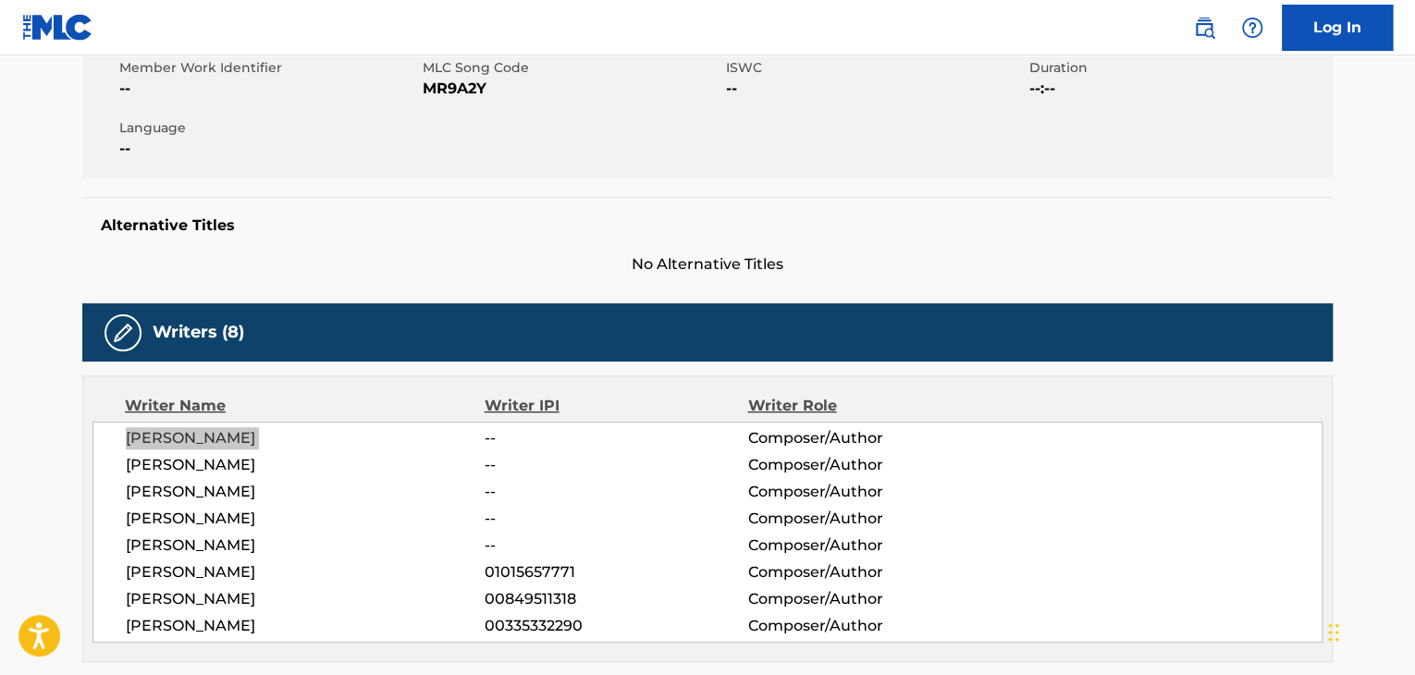
scroll to position [370, 0]
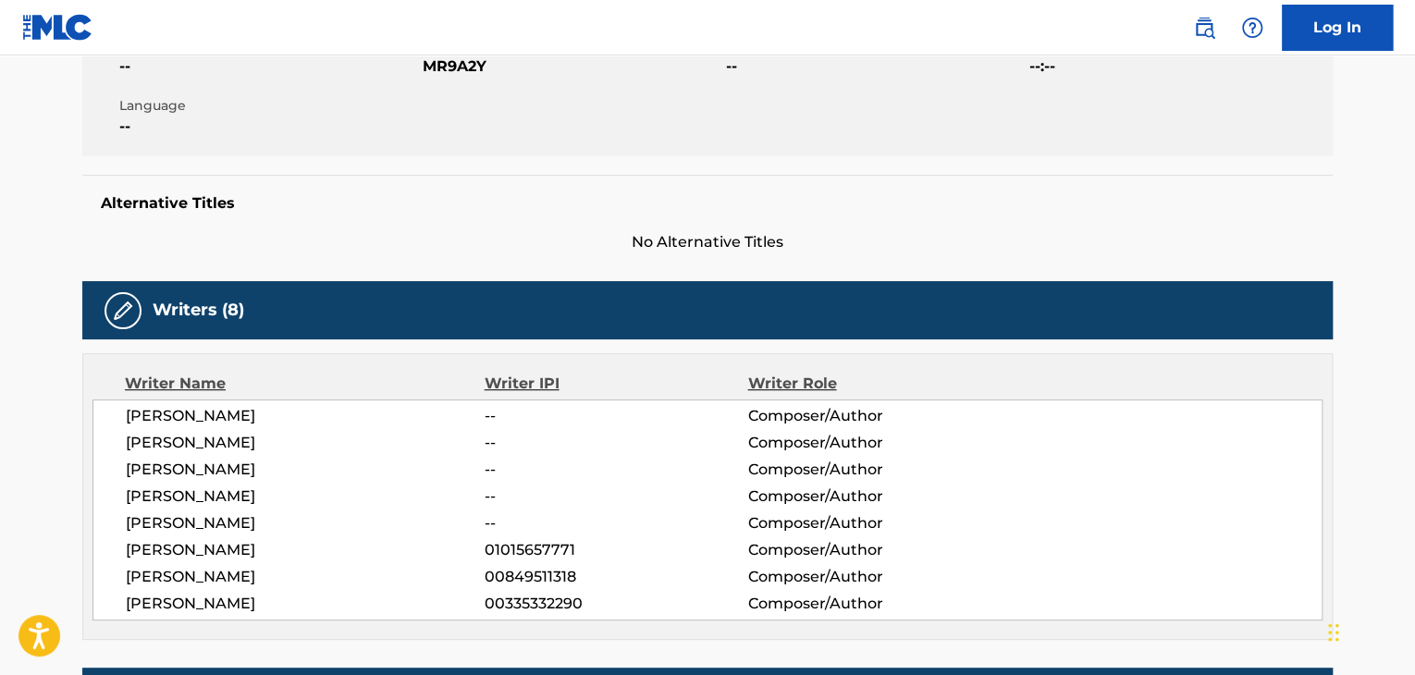
click at [218, 521] on span "[PERSON_NAME]" at bounding box center [305, 523] width 359 height 22
copy div "[PERSON_NAME]"
click at [406, 545] on span "[PERSON_NAME]" at bounding box center [305, 550] width 359 height 22
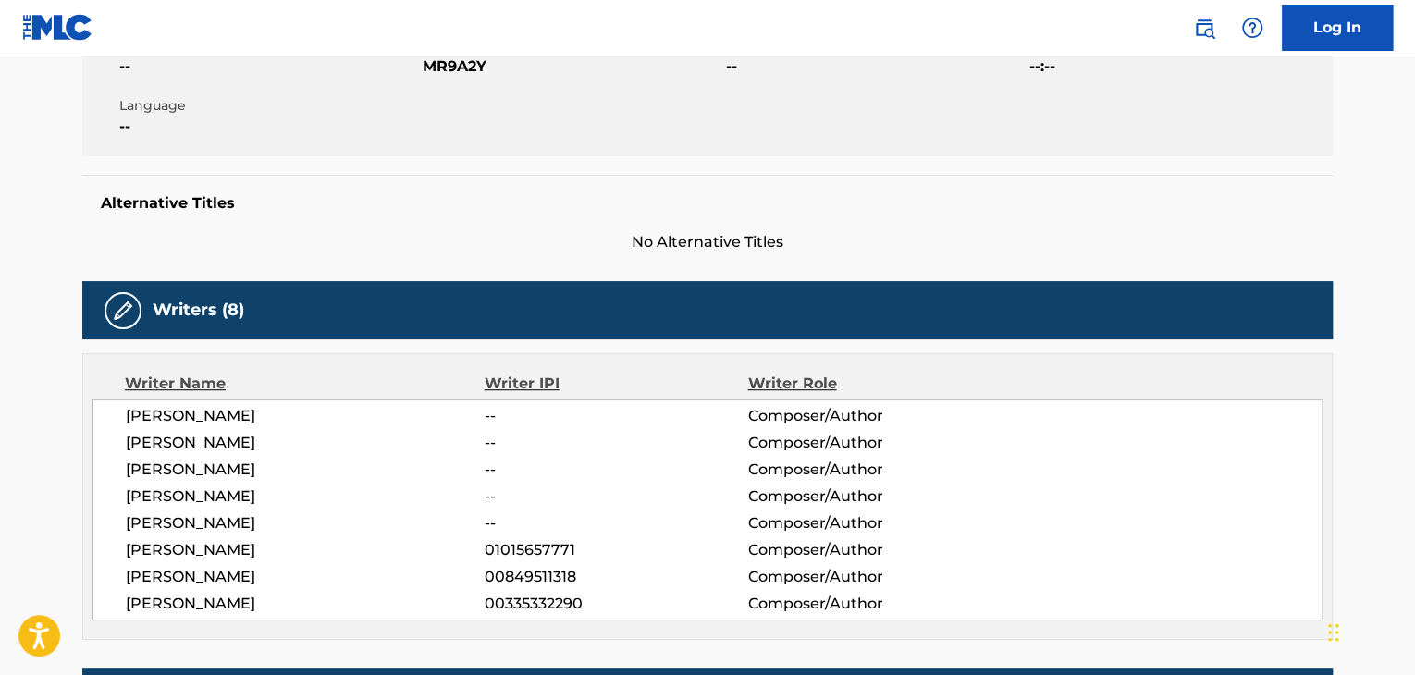
click at [406, 545] on span "[PERSON_NAME]" at bounding box center [305, 550] width 359 height 22
copy div "[PERSON_NAME]"
click at [275, 584] on span "[PERSON_NAME]" at bounding box center [305, 577] width 359 height 22
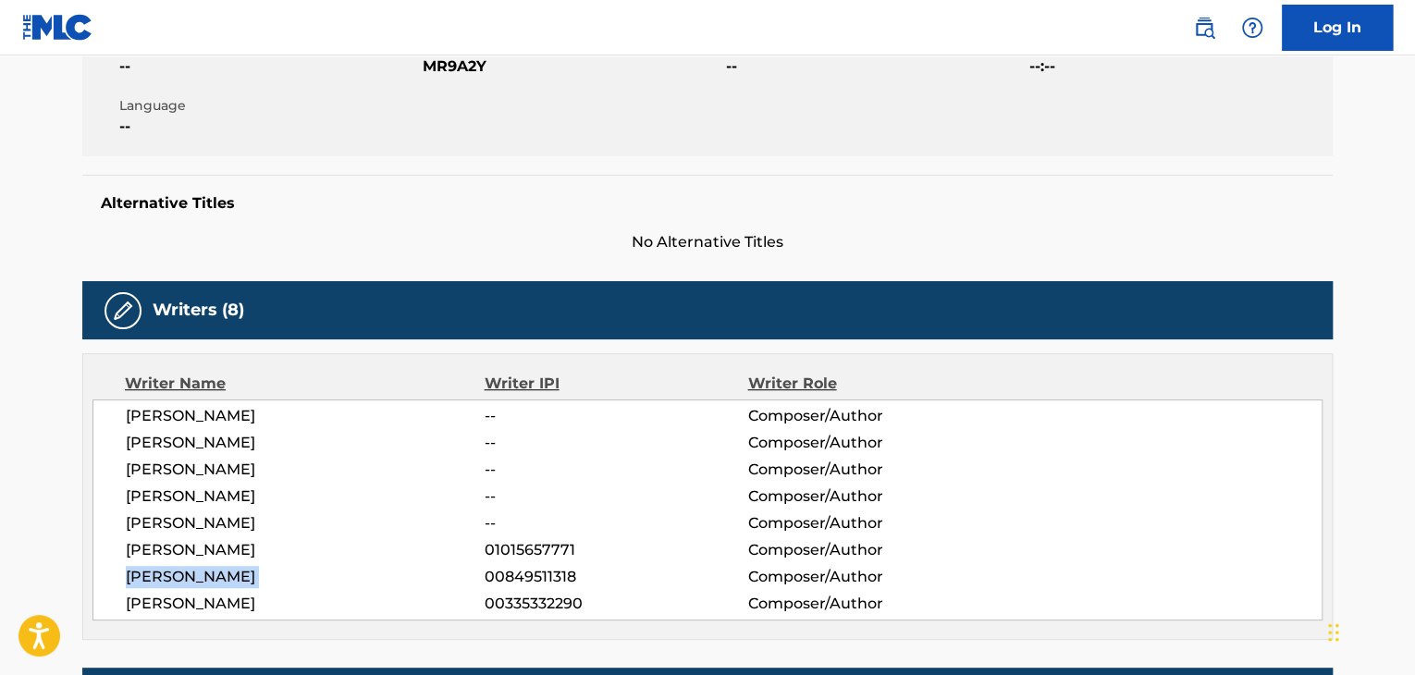
click at [275, 584] on span "[PERSON_NAME]" at bounding box center [305, 577] width 359 height 22
copy div "[PERSON_NAME]"
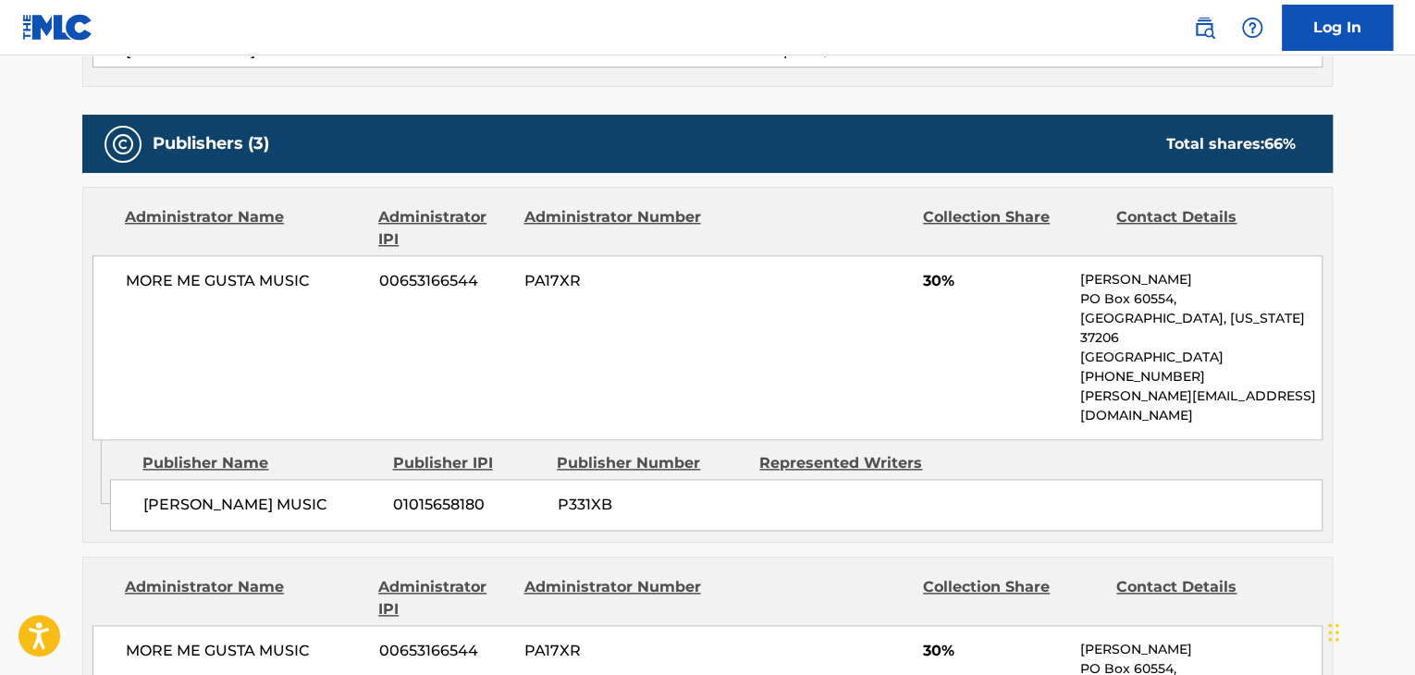
scroll to position [925, 0]
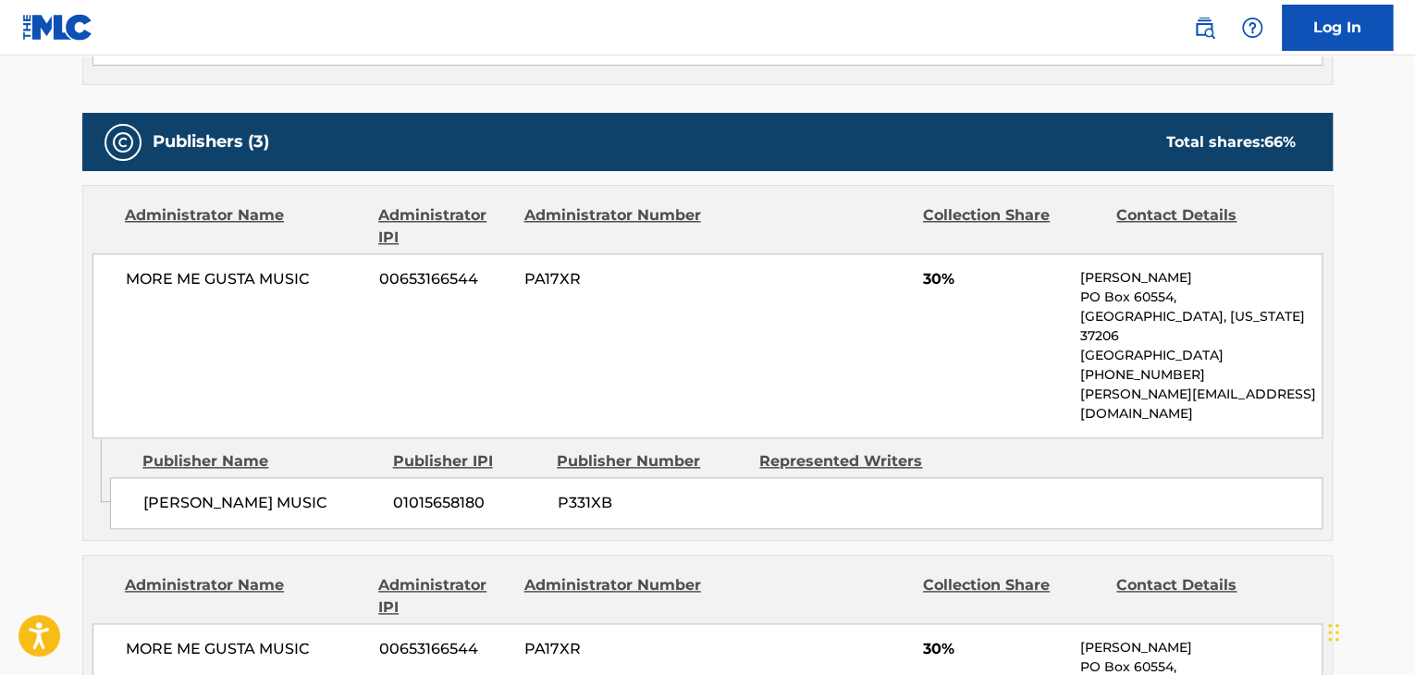
click at [174, 492] on span "[PERSON_NAME] MUSIC" at bounding box center [261, 503] width 236 height 22
copy div "[PERSON_NAME] MUSIC"
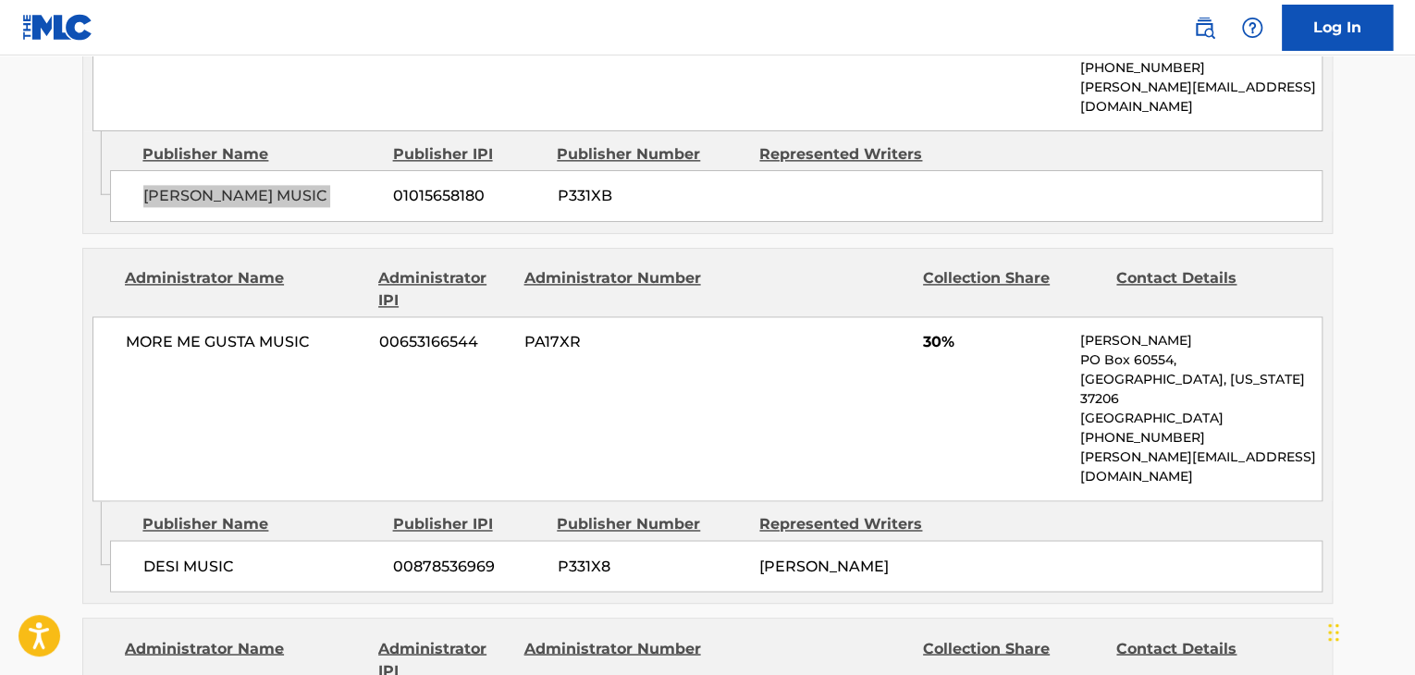
scroll to position [1233, 0]
click at [204, 554] on span "DESI MUSIC" at bounding box center [261, 565] width 236 height 22
copy div "DESI MUSIC"
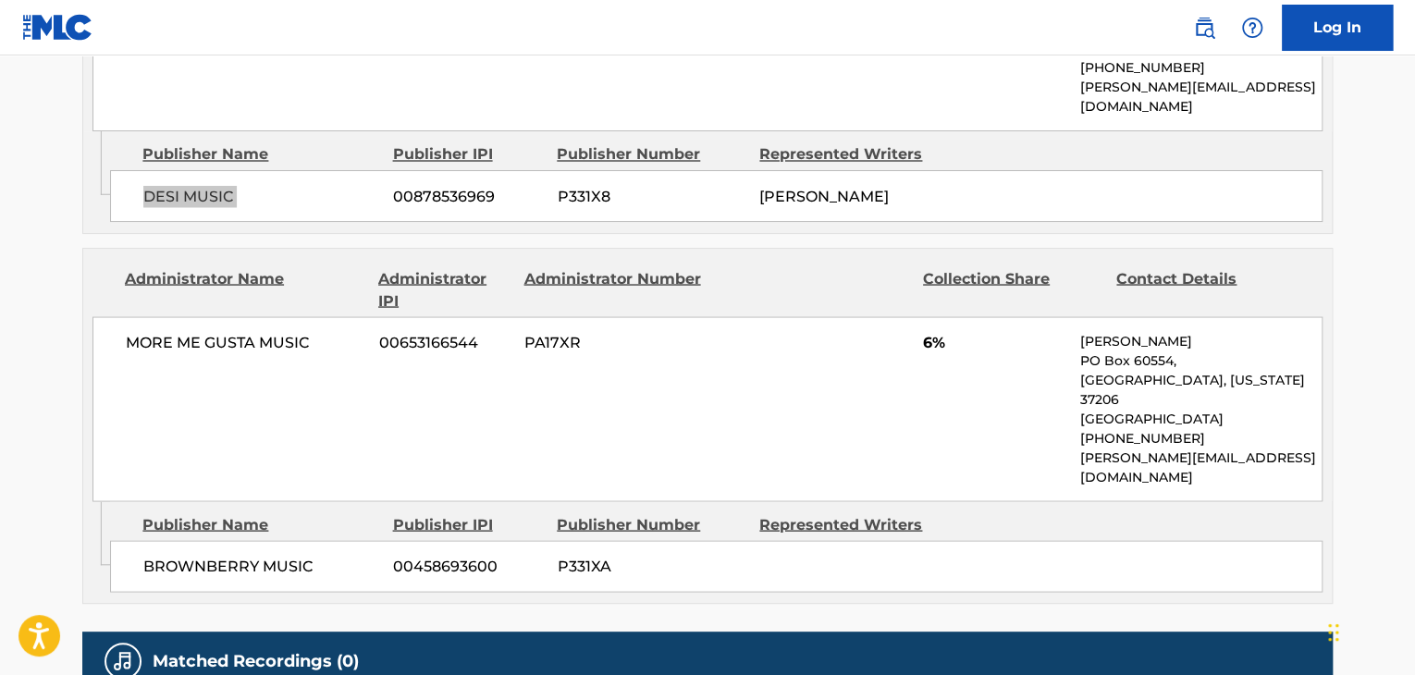
scroll to position [1603, 0]
click at [248, 554] on span "BROWNBERRY MUSIC" at bounding box center [261, 565] width 236 height 22
drag, startPoint x: 930, startPoint y: 265, endPoint x: 918, endPoint y: 271, distance: 13.2
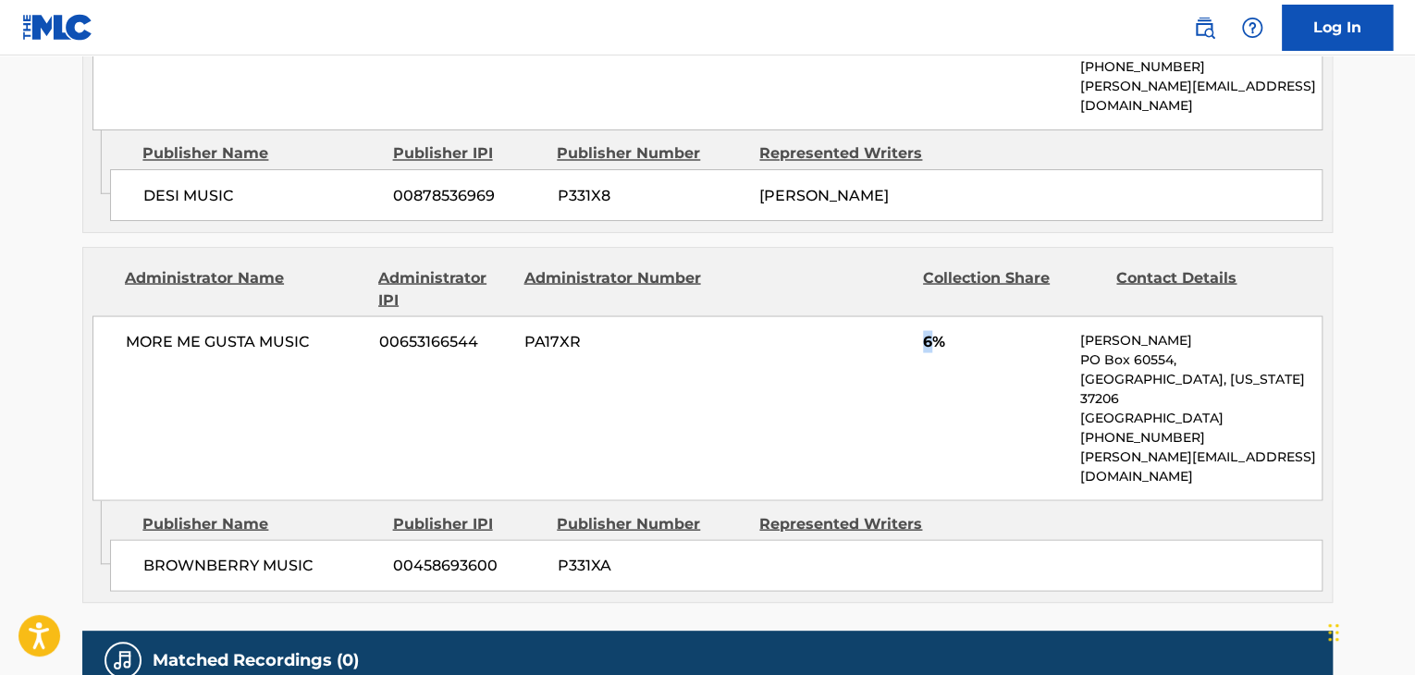
click at [918, 315] on div "MORE ME GUSTA MUSIC 00653166544 PA17XR 6% [PERSON_NAME] [GEOGRAPHIC_DATA][US_ST…" at bounding box center [707, 407] width 1230 height 185
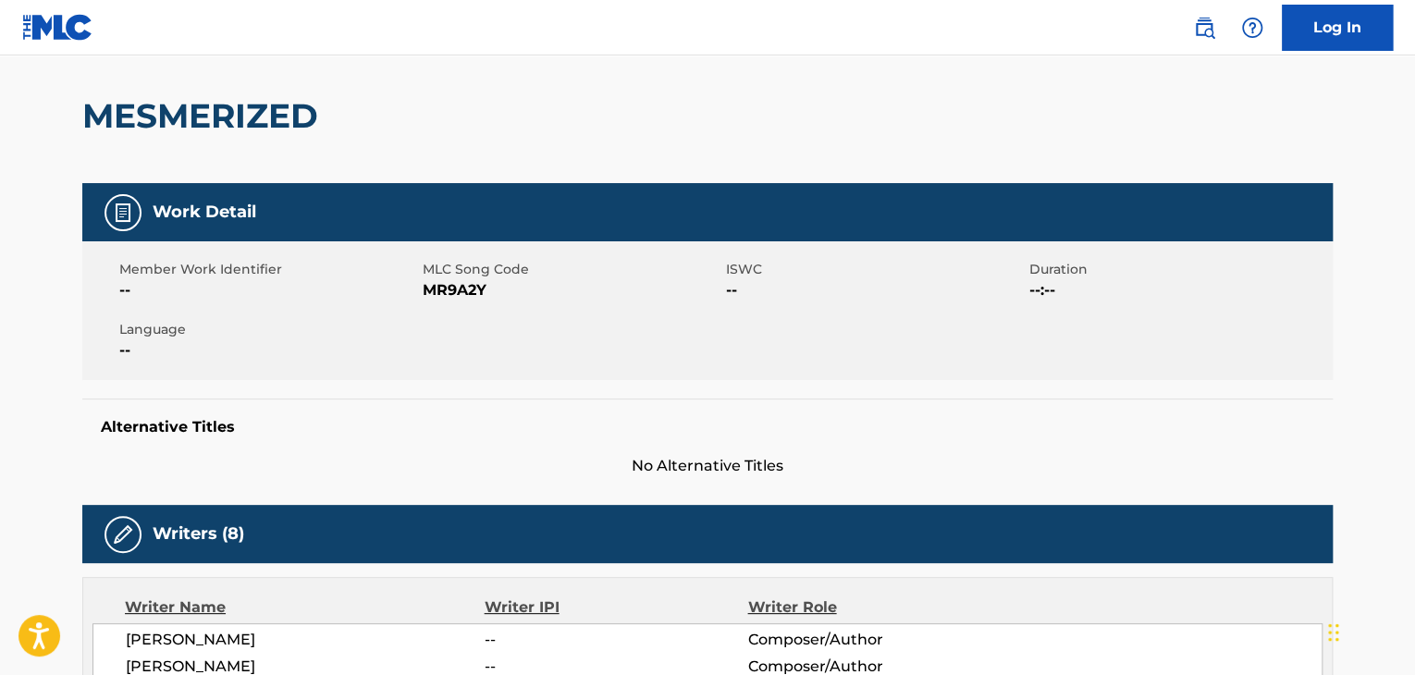
scroll to position [0, 0]
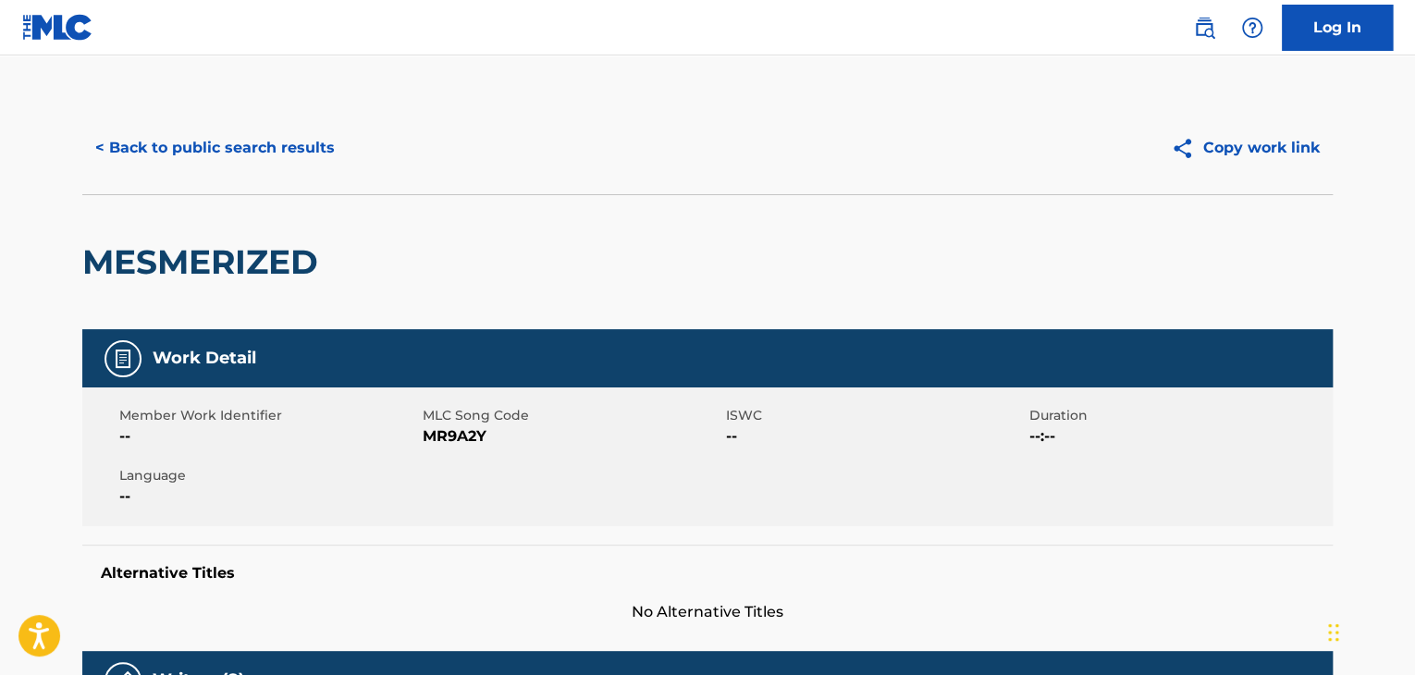
click at [318, 147] on button "< Back to public search results" at bounding box center [214, 148] width 265 height 46
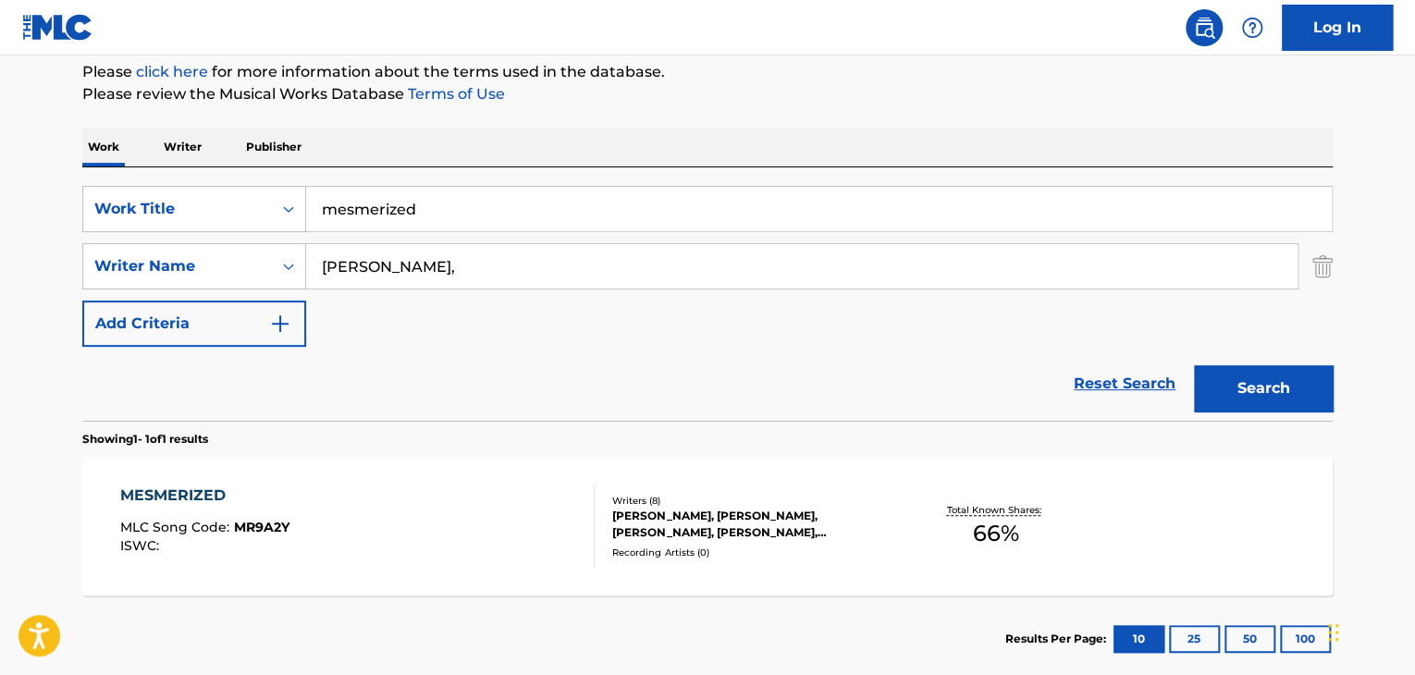
click at [551, 208] on input "mesmerized" at bounding box center [819, 209] width 1026 height 44
click at [553, 206] on input "Vr" at bounding box center [819, 209] width 1026 height 44
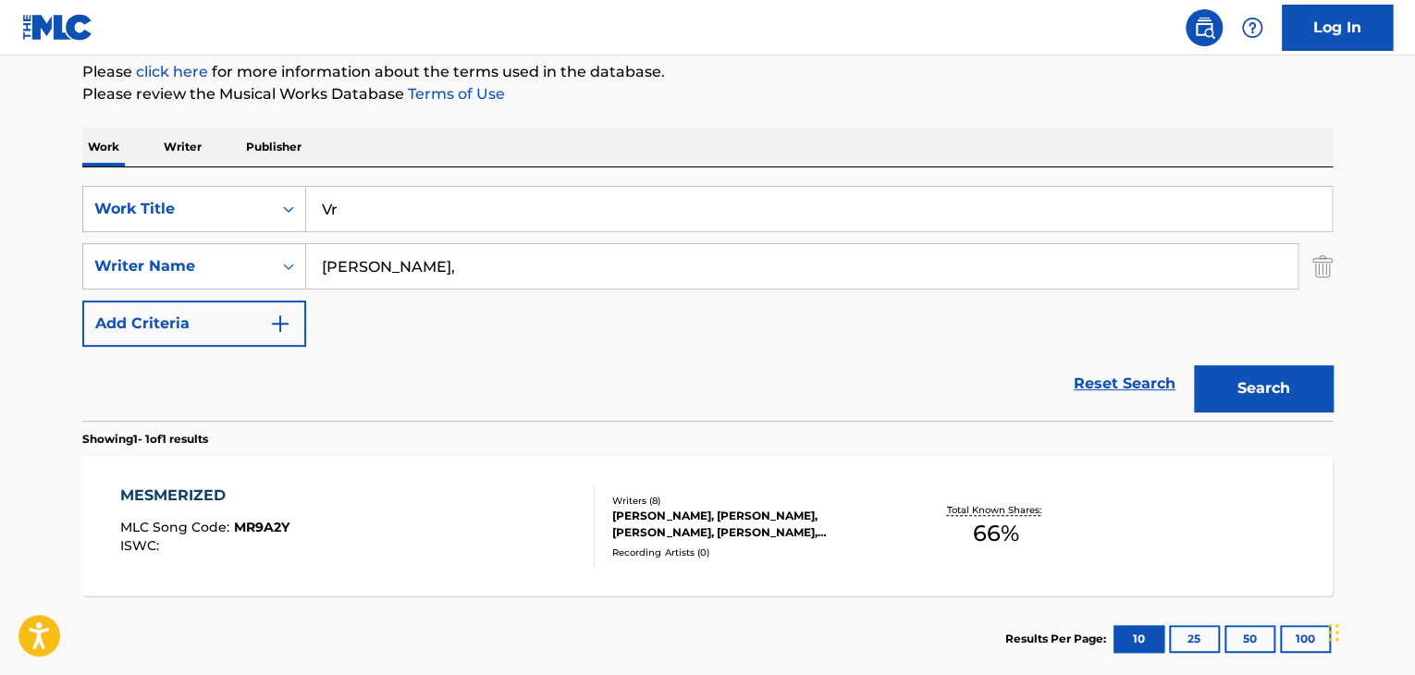
click at [553, 206] on input "Vr" at bounding box center [819, 209] width 1026 height 44
click at [553, 206] on input "Cr" at bounding box center [819, 209] width 1026 height 44
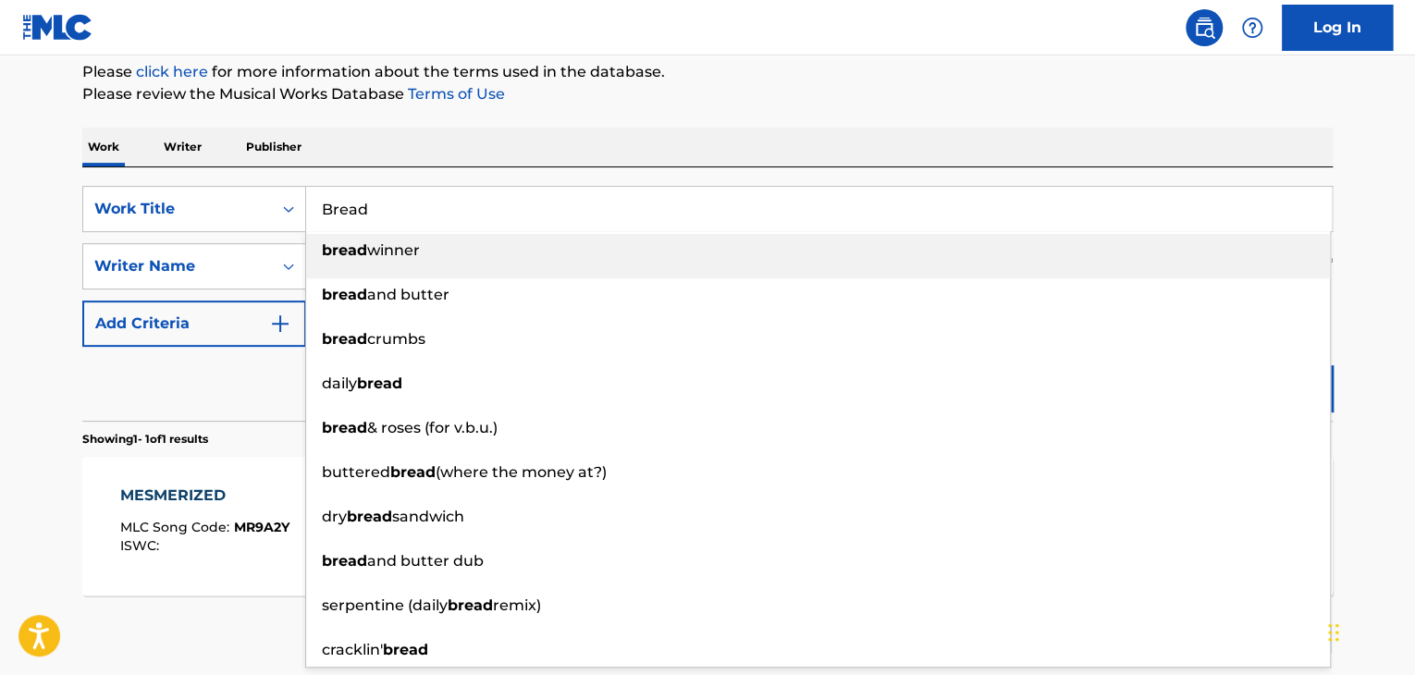
type input "Bread"
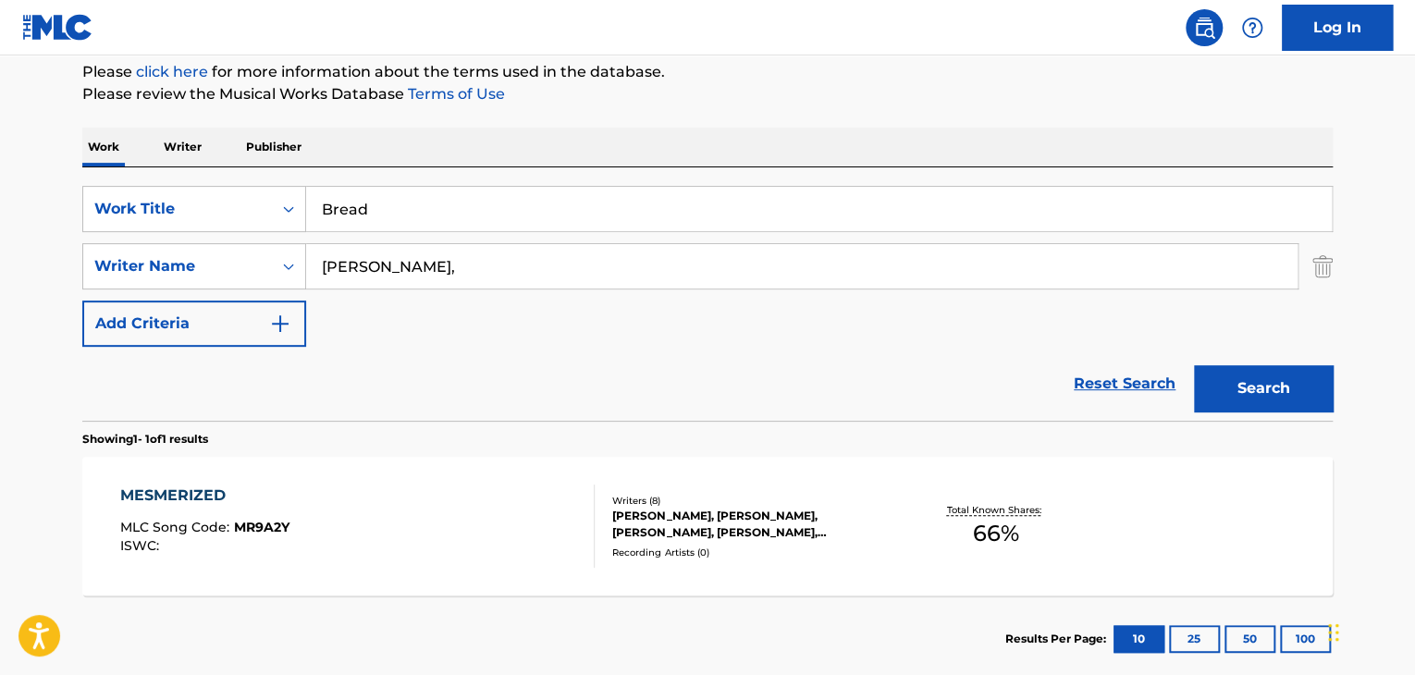
paste input "[PERSON_NAME]"
type input "[PERSON_NAME]"
click at [1194, 365] on button "Search" at bounding box center [1263, 388] width 139 height 46
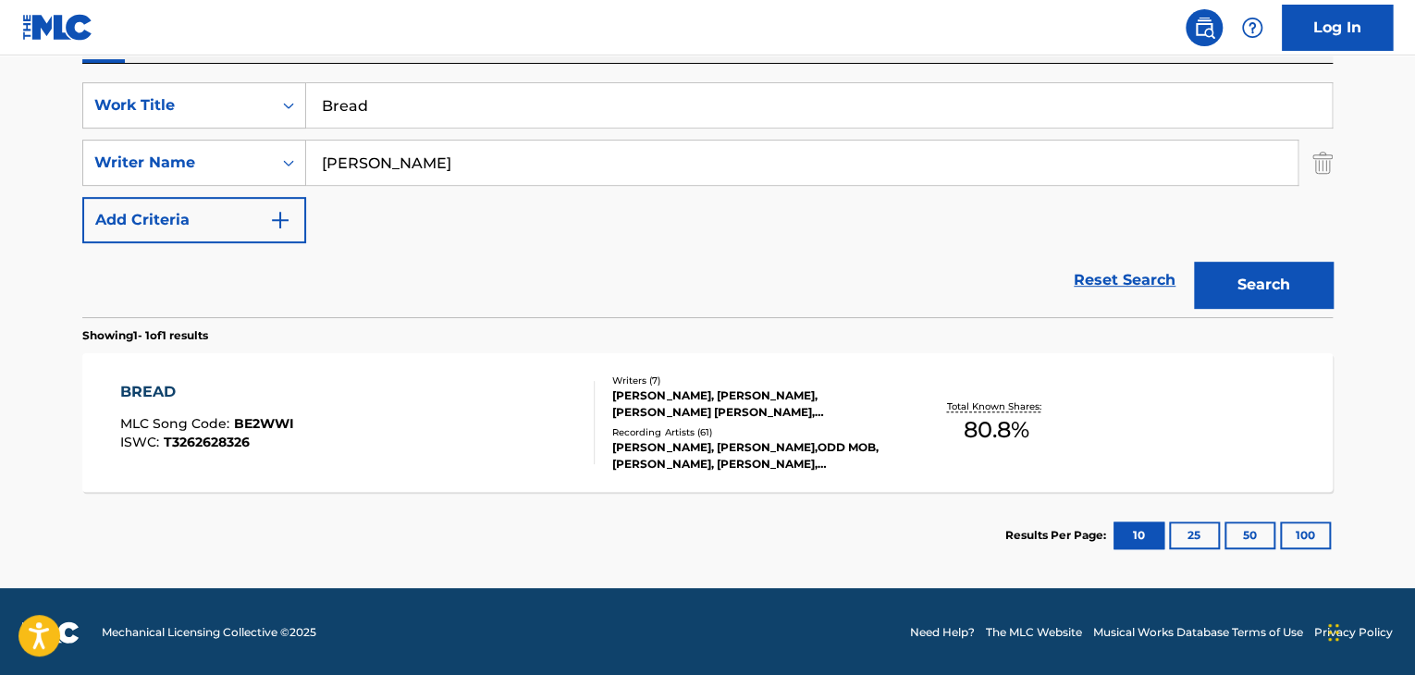
scroll to position [331, 0]
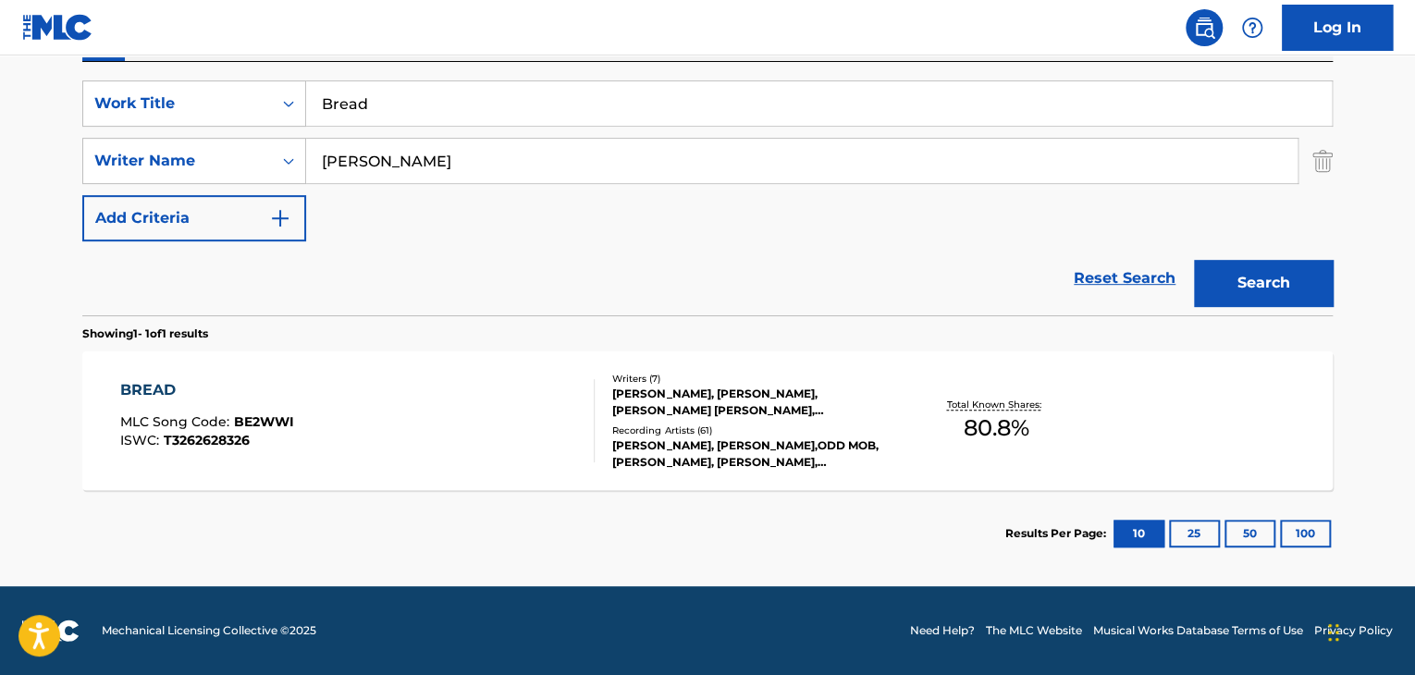
click at [519, 108] on input "Bread" at bounding box center [819, 103] width 1026 height 44
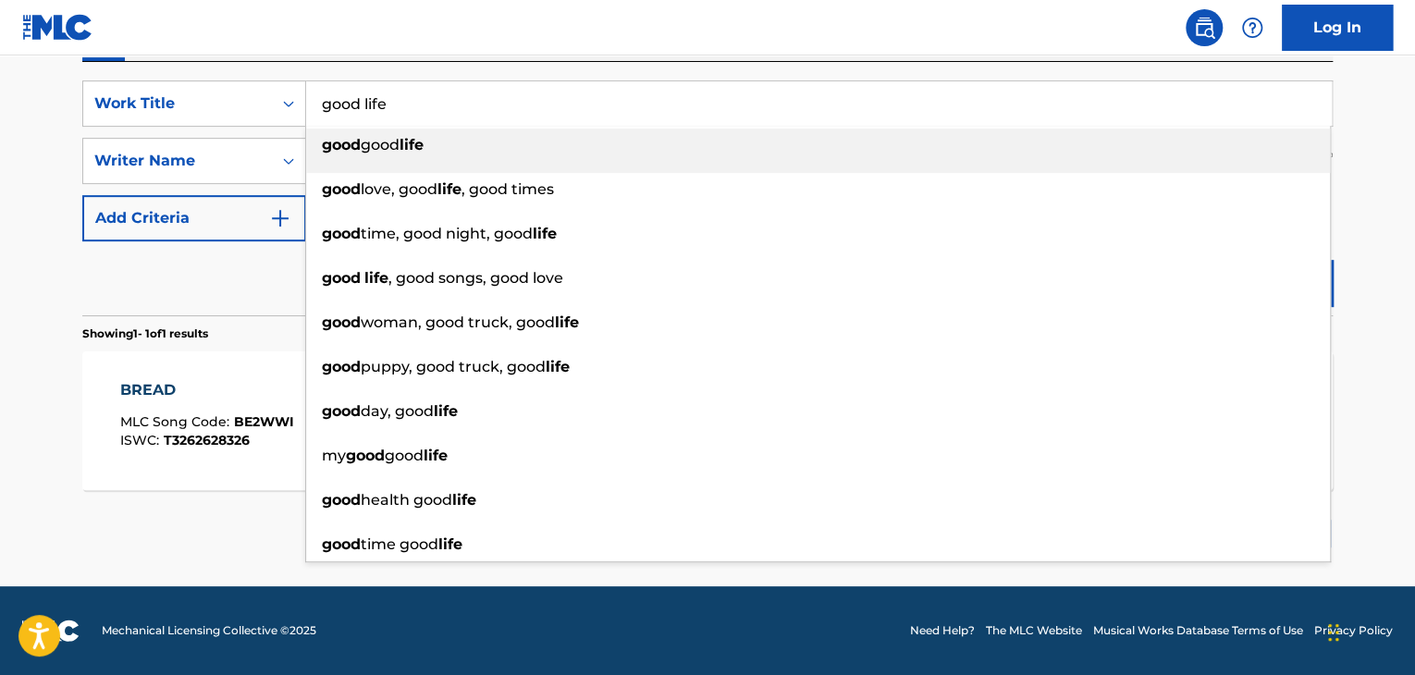
type input "good life"
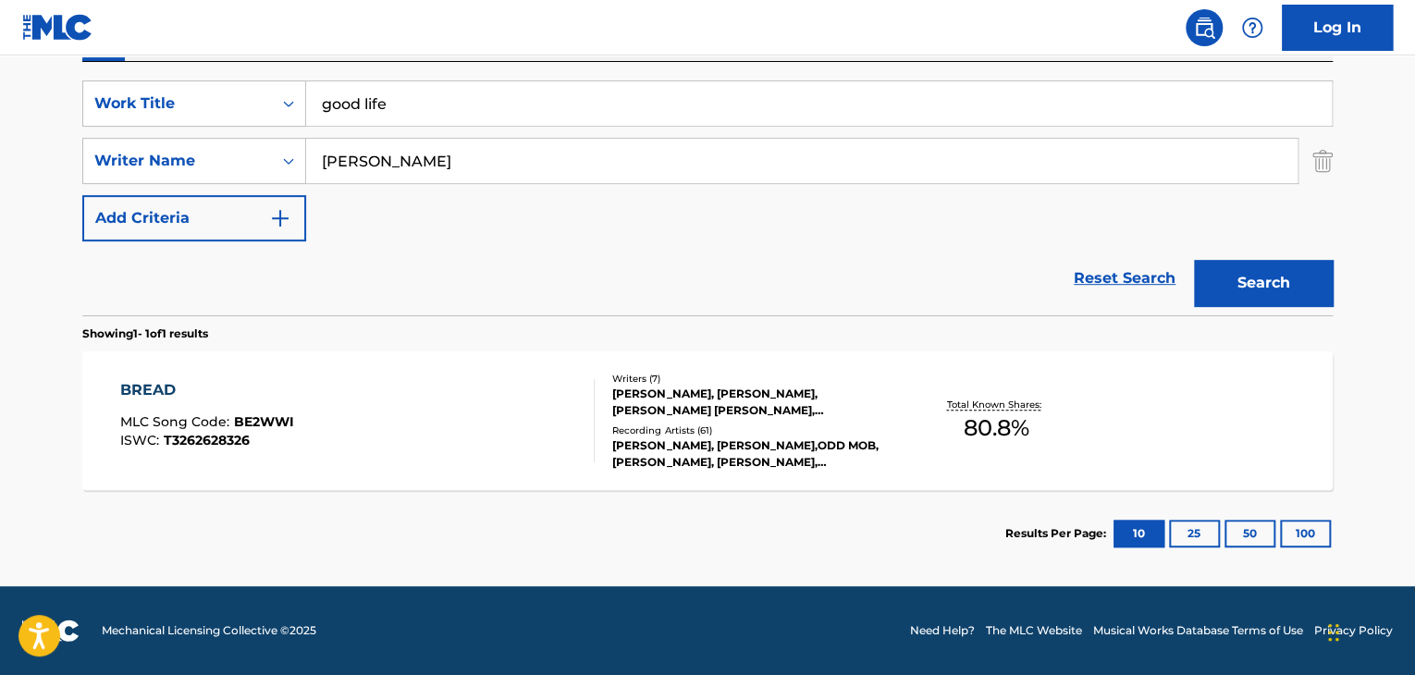
click at [603, 173] on input "[PERSON_NAME]" at bounding box center [801, 161] width 991 height 44
click at [604, 173] on input "[PERSON_NAME]" at bounding box center [801, 161] width 991 height 44
click at [604, 172] on input "[PERSON_NAME]" at bounding box center [801, 161] width 991 height 44
paste input "[PERSON_NAME]"
type input "Saunderson"
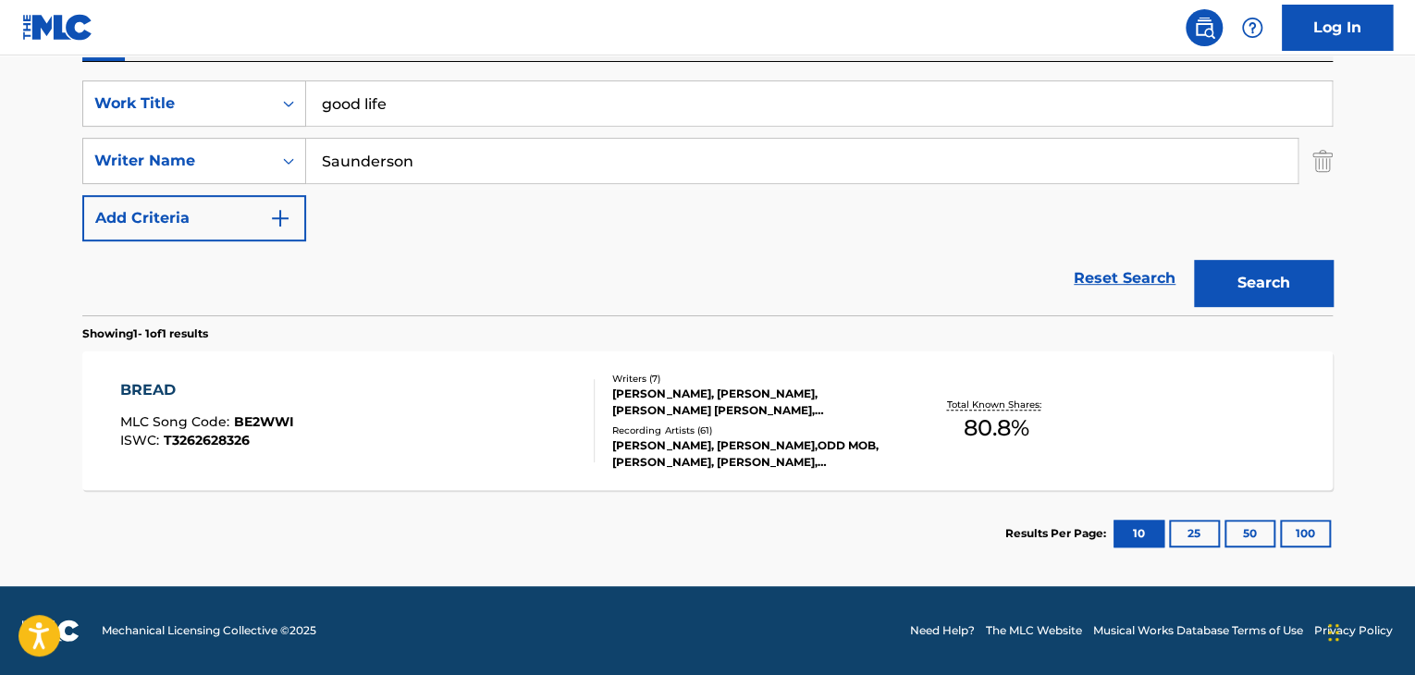
click at [1293, 286] on button "Search" at bounding box center [1263, 283] width 139 height 46
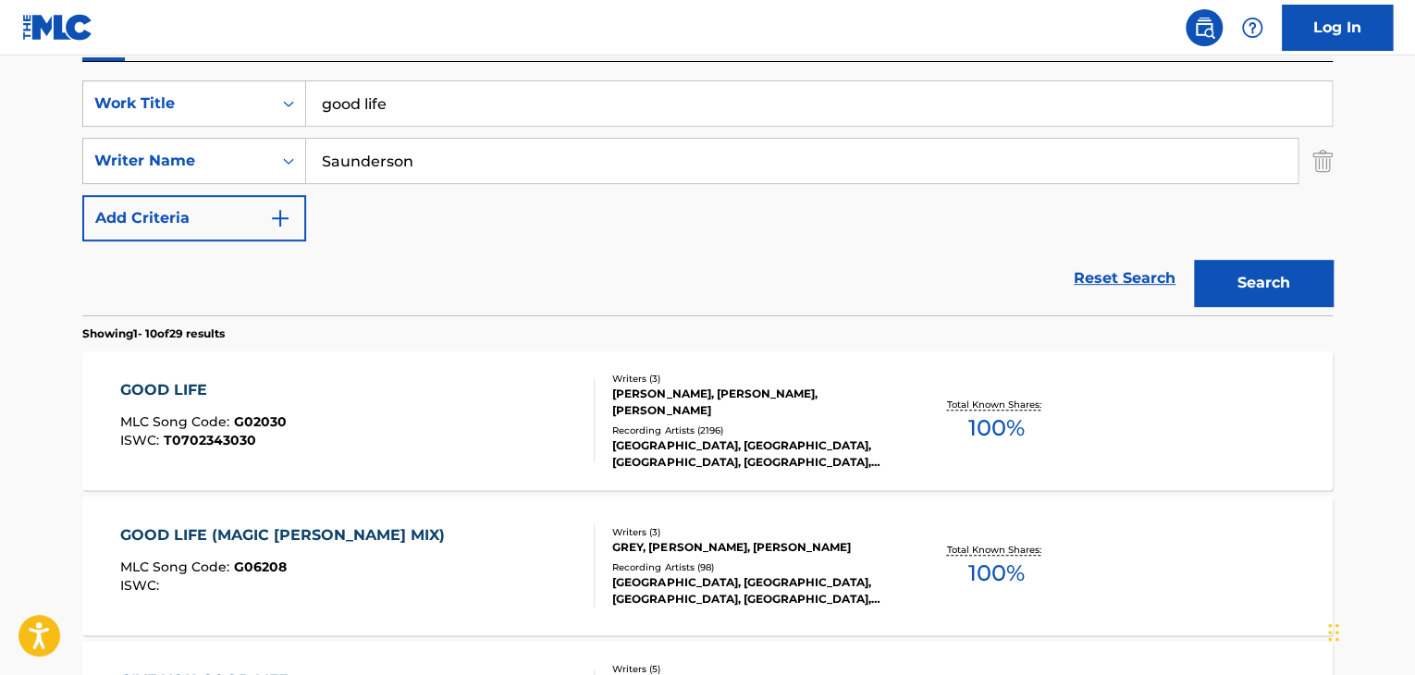
click at [174, 394] on div "GOOD LIFE" at bounding box center [203, 390] width 166 height 22
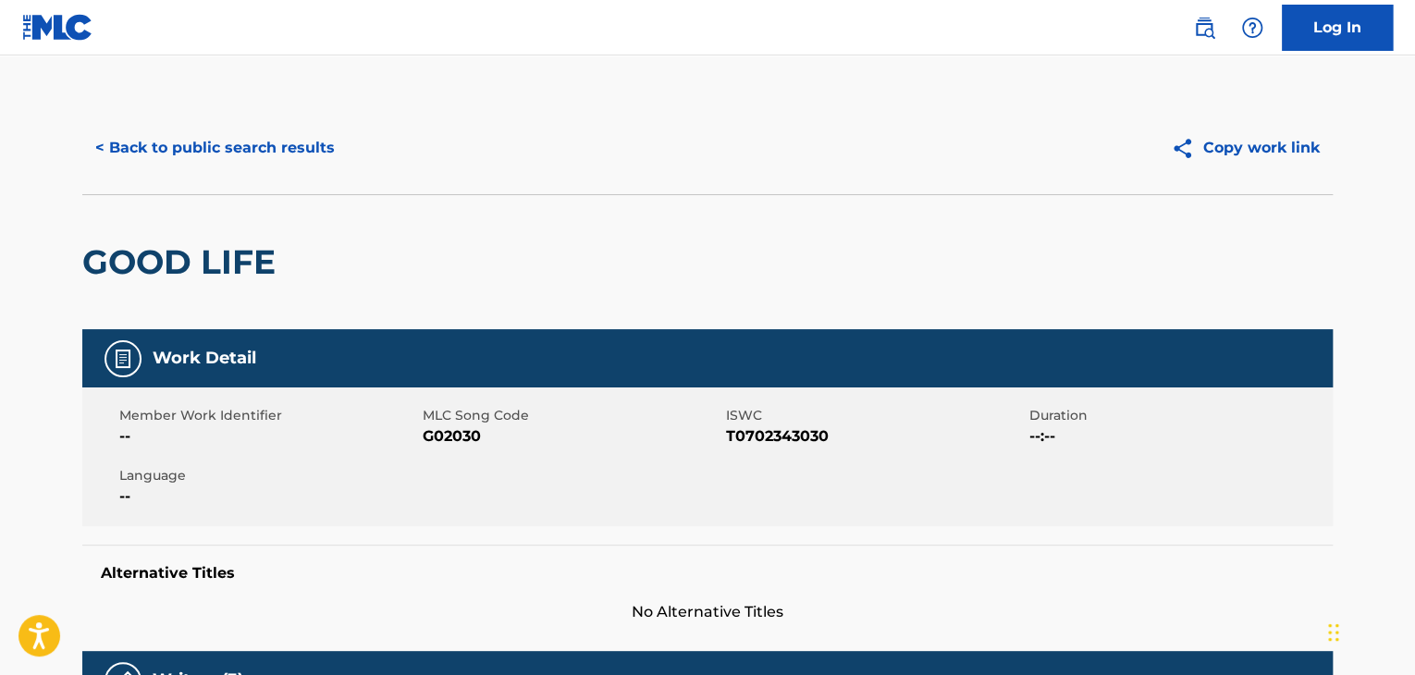
click at [437, 429] on span "G02030" at bounding box center [572, 436] width 299 height 22
click at [437, 428] on span "G02030" at bounding box center [572, 436] width 299 height 22
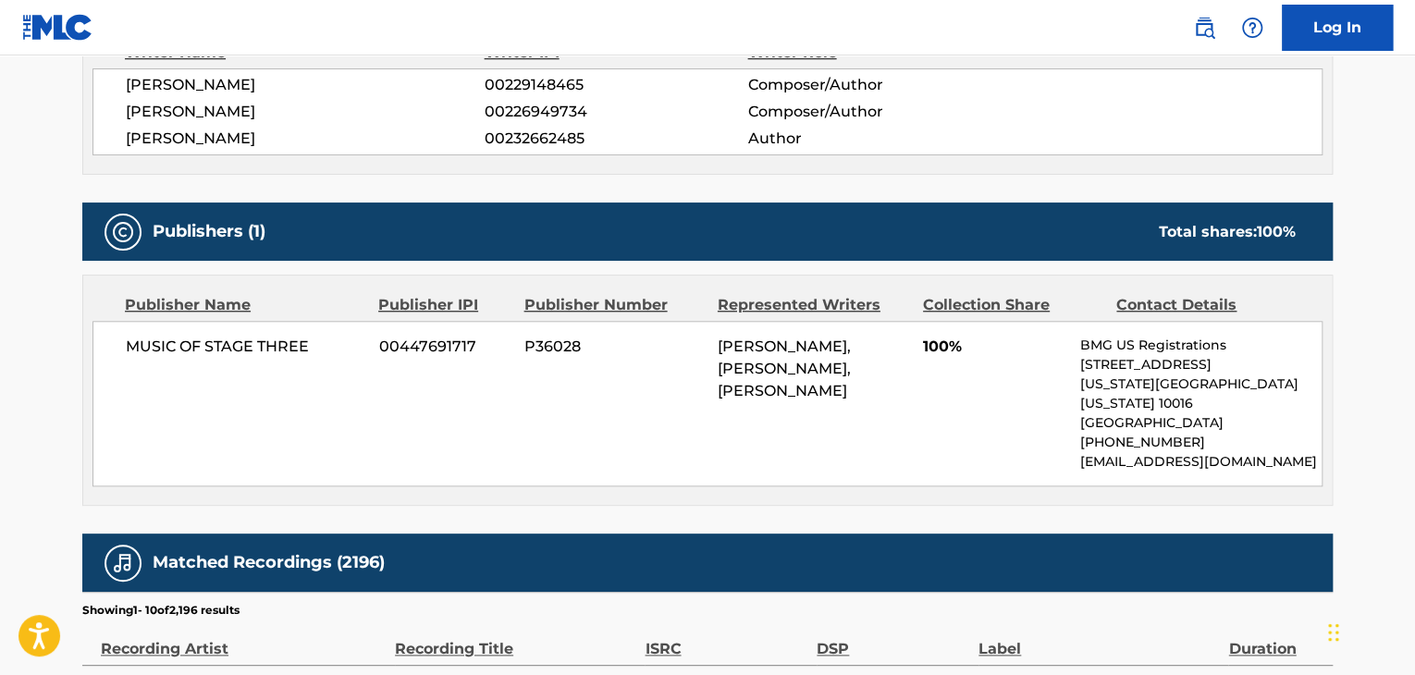
scroll to position [678, 0]
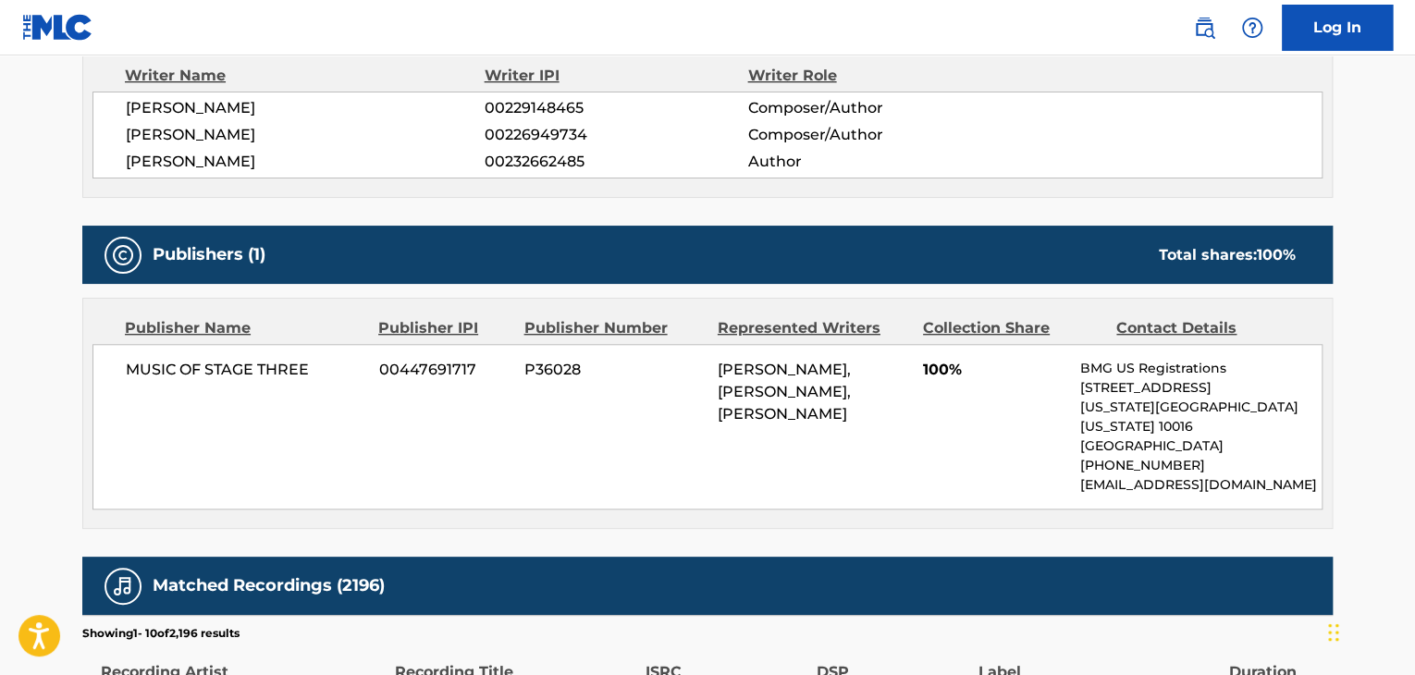
click at [224, 351] on div "MUSIC OF STAGE THREE 00447691717 P36028 [PERSON_NAME], [PERSON_NAME], [PERSON_N…" at bounding box center [707, 427] width 1230 height 166
click at [225, 351] on div "MUSIC OF STAGE THREE 00447691717 P36028 [PERSON_NAME], [PERSON_NAME], [PERSON_N…" at bounding box center [707, 427] width 1230 height 166
